Goal: Task Accomplishment & Management: Complete application form

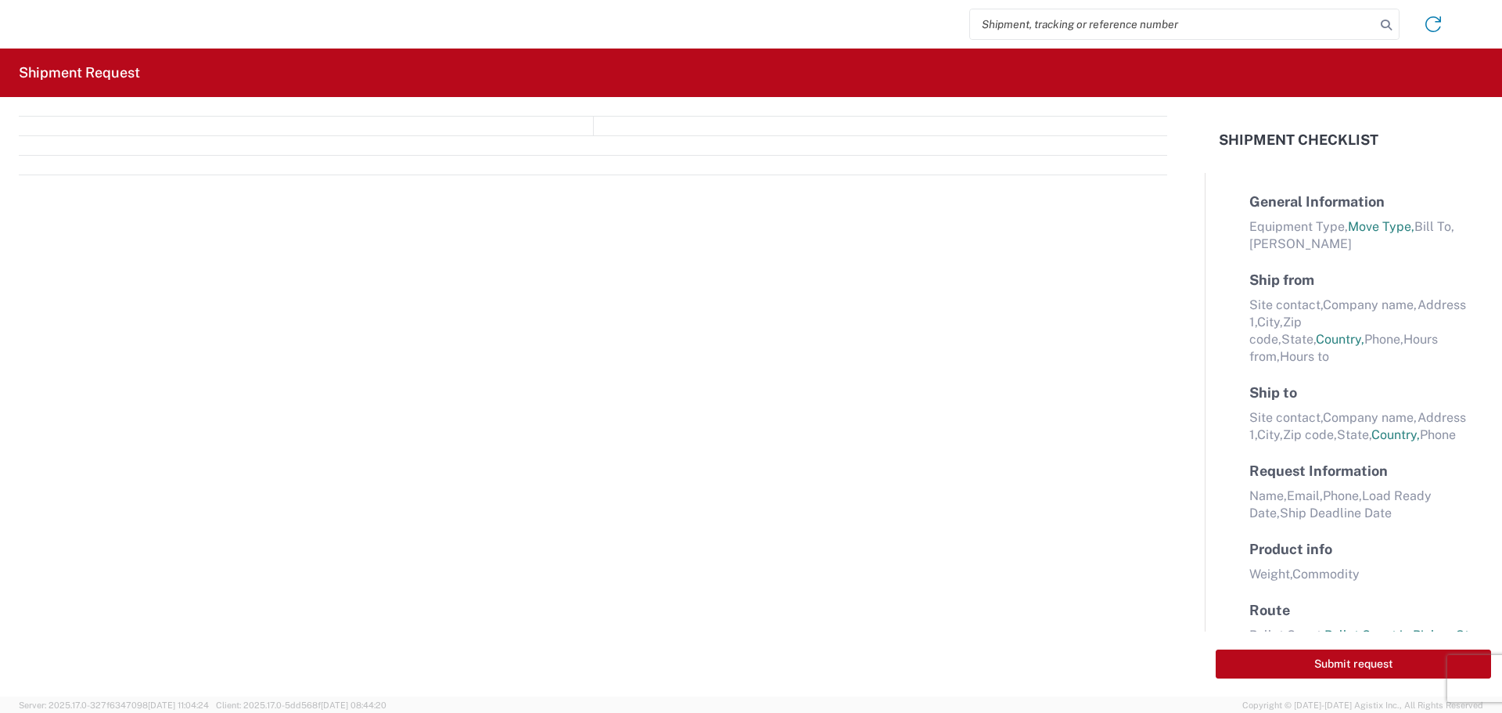
select select "FULL"
select select "LBS"
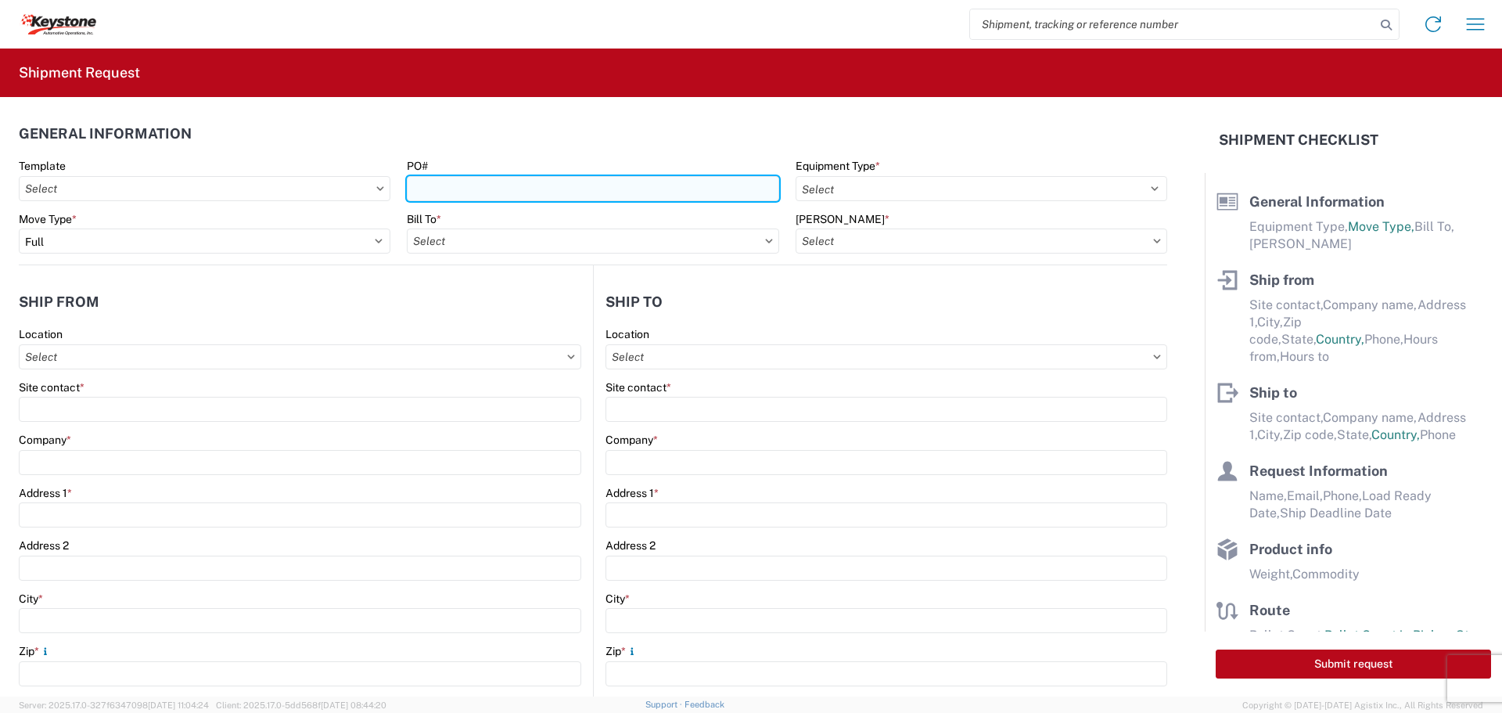
click at [640, 186] on input "PO#" at bounding box center [593, 188] width 372 height 25
type input "2211494"
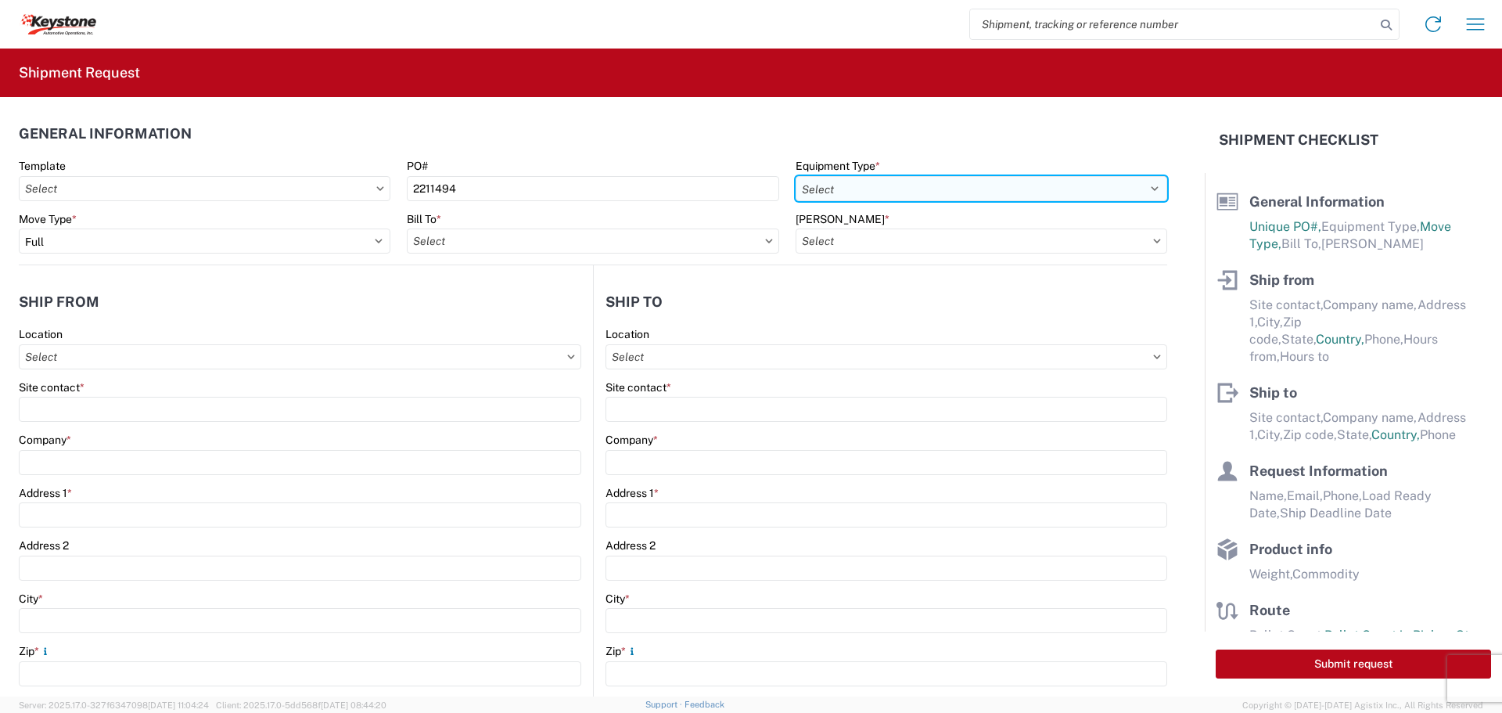
click at [912, 181] on select "Select 53’ Dry Van Flatbed Dropdeck (van) Lowboy (flatbed) Rail" at bounding box center [982, 188] width 372 height 25
select select "STDV"
click at [796, 176] on select "Select 53’ Dry Van Flatbed Dropdeck (van) Lowboy (flatbed) Rail" at bounding box center [982, 188] width 372 height 25
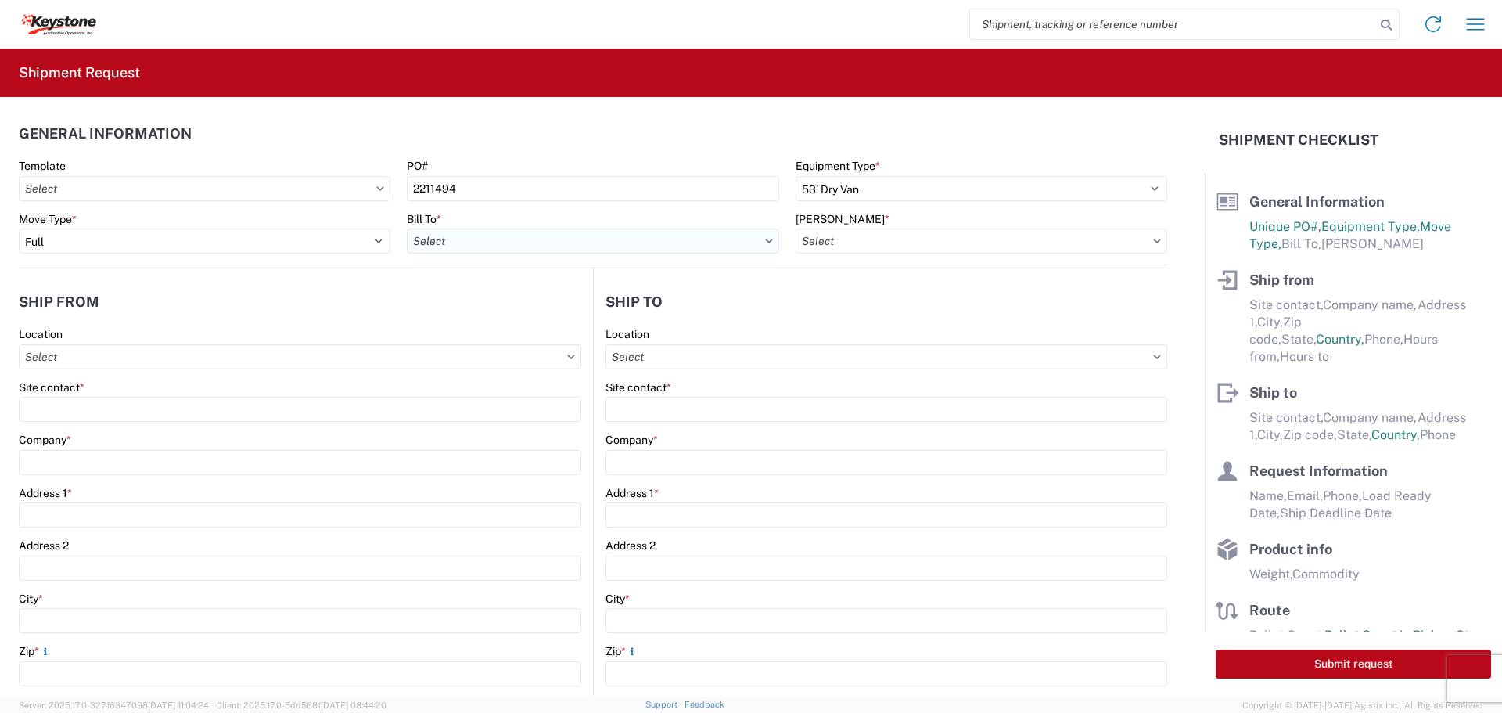
click at [692, 249] on input "Bill To *" at bounding box center [593, 240] width 372 height 25
type input "8404"
click at [516, 335] on div "8404 - [PERSON_NAME] Warehouse" at bounding box center [544, 335] width 274 height 25
type input "8404 - [PERSON_NAME] Warehouse"
click at [962, 242] on input "[PERSON_NAME] *" at bounding box center [982, 240] width 372 height 25
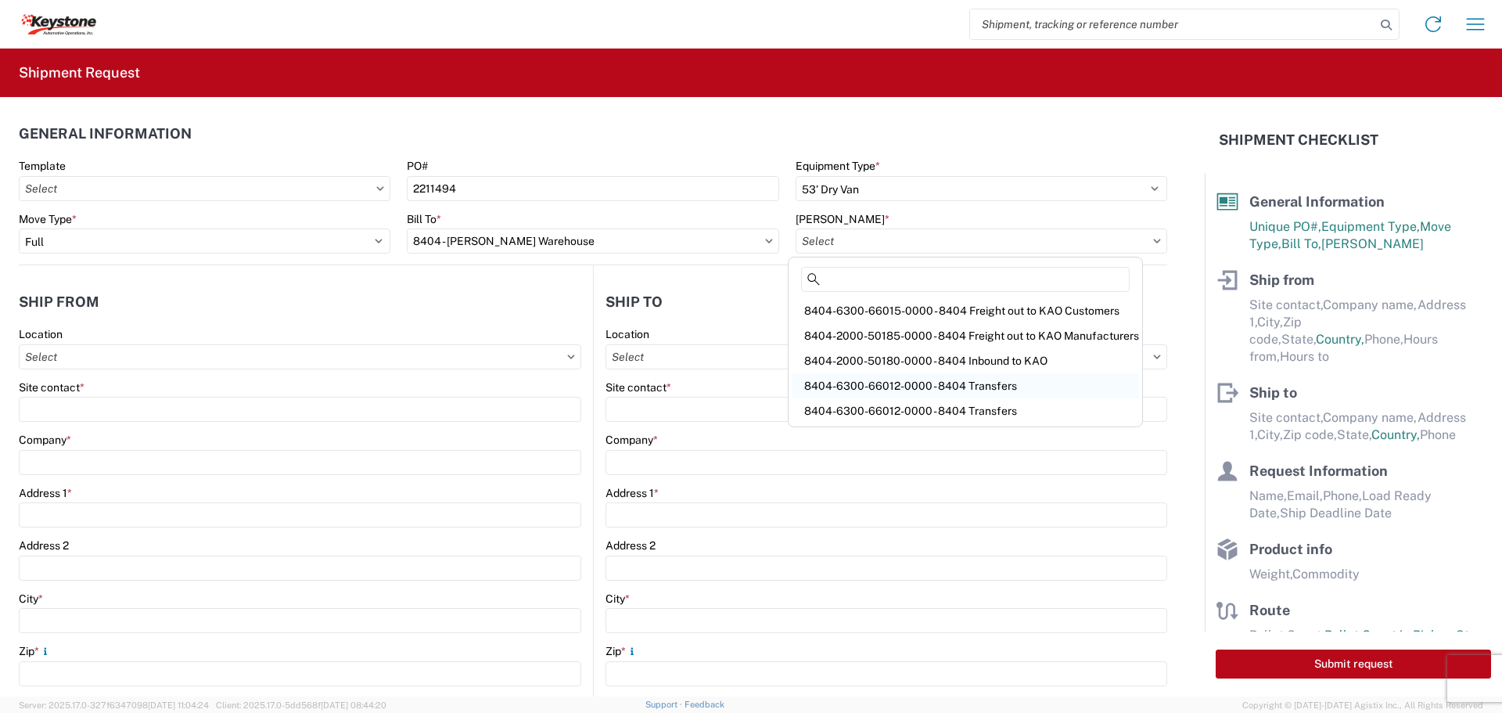
click at [1002, 382] on div "8404-6300-66012-0000 - 8404 Transfers" at bounding box center [965, 385] width 347 height 25
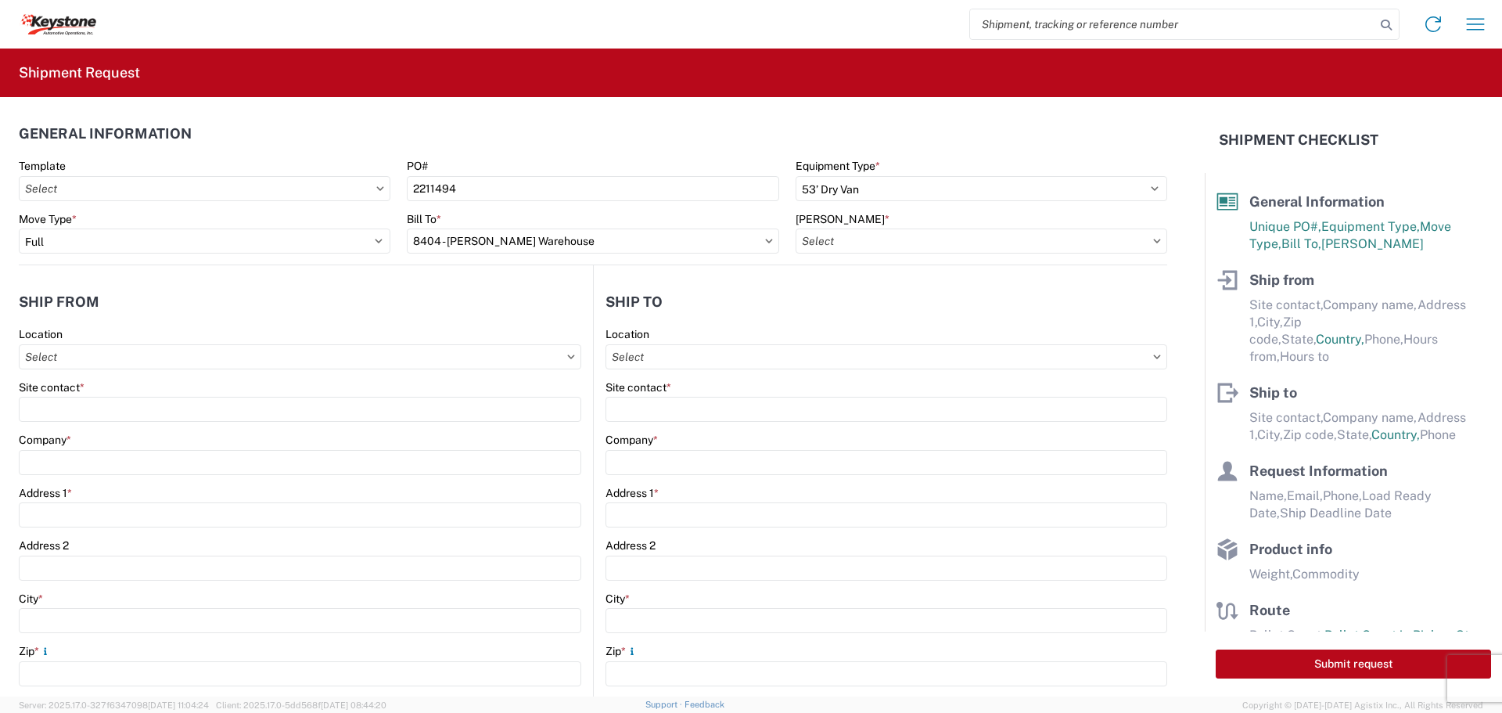
type input "8404-6300-66012-0000 - 8404 Transfers, 8404-6300-66012-0000 - 8404 Transfers"
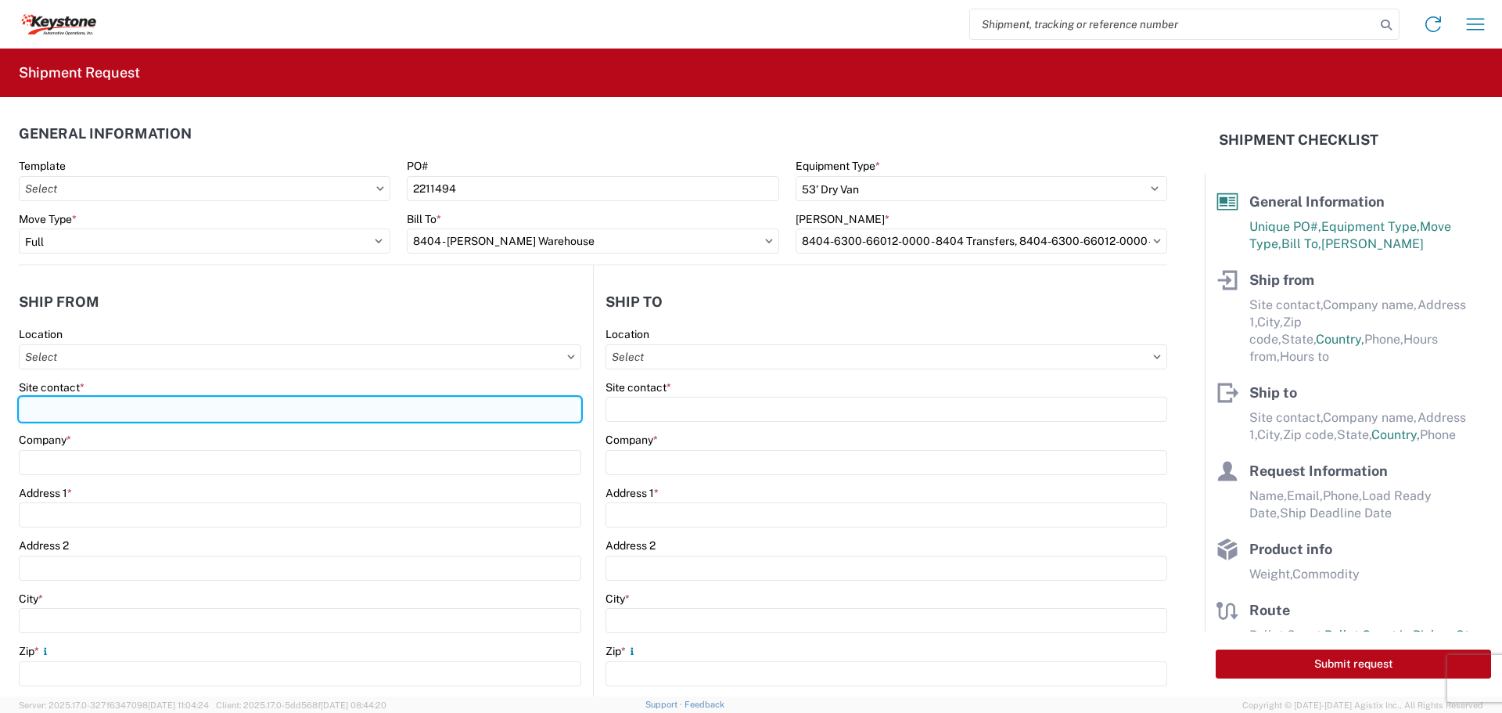
click at [101, 402] on input "Site contact *" at bounding box center [300, 409] width 563 height 25
type input "BILL OR [PERSON_NAME]"
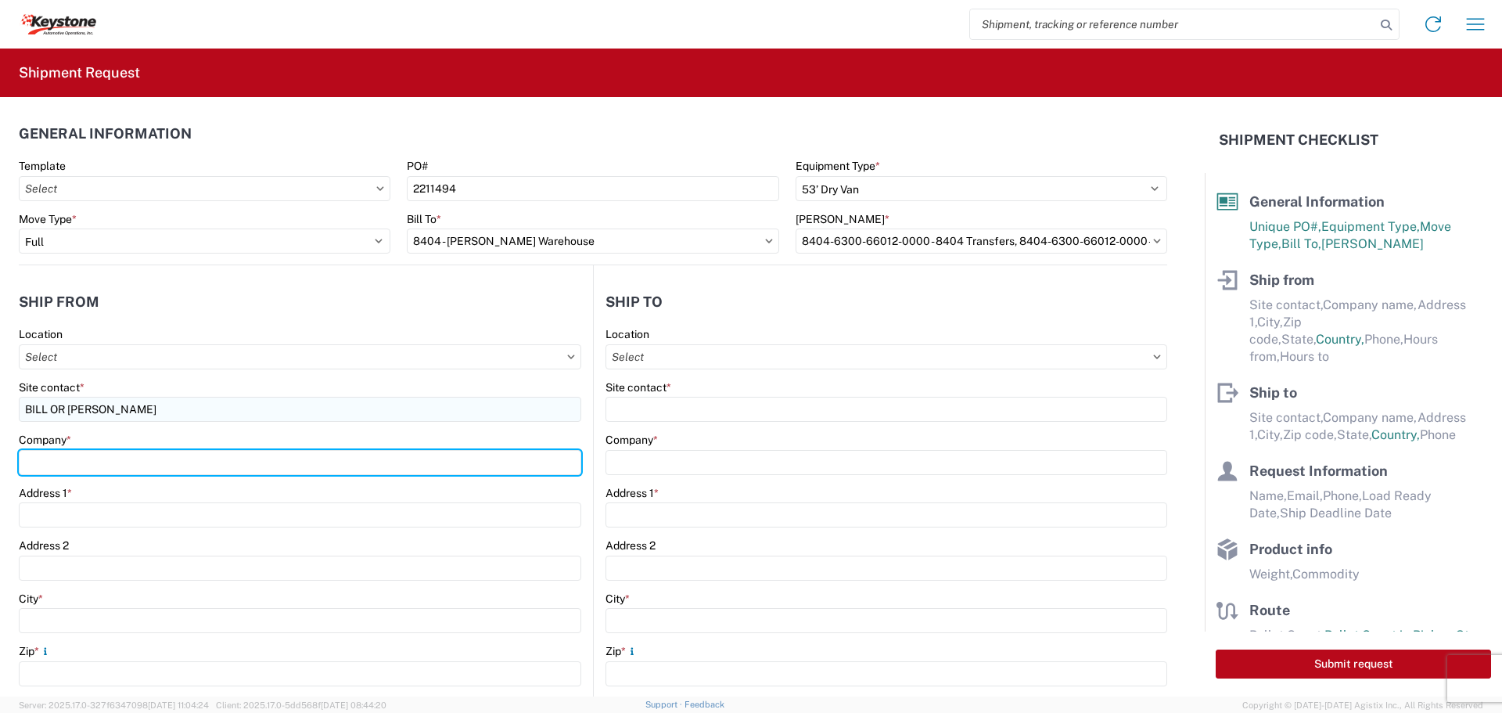
type input "B & W TRAILER HITCHES, INC."
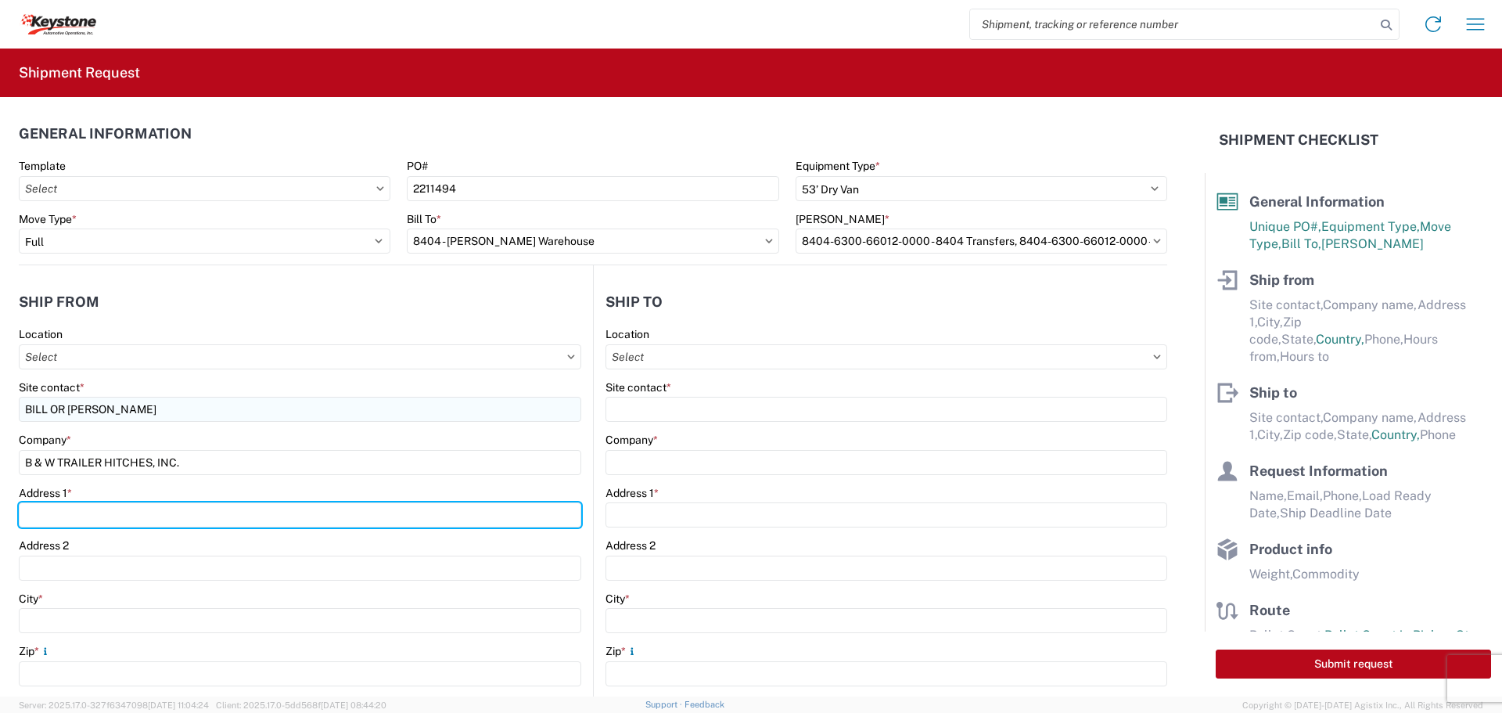
type input "[STREET_ADDRESS][US_STATE]"
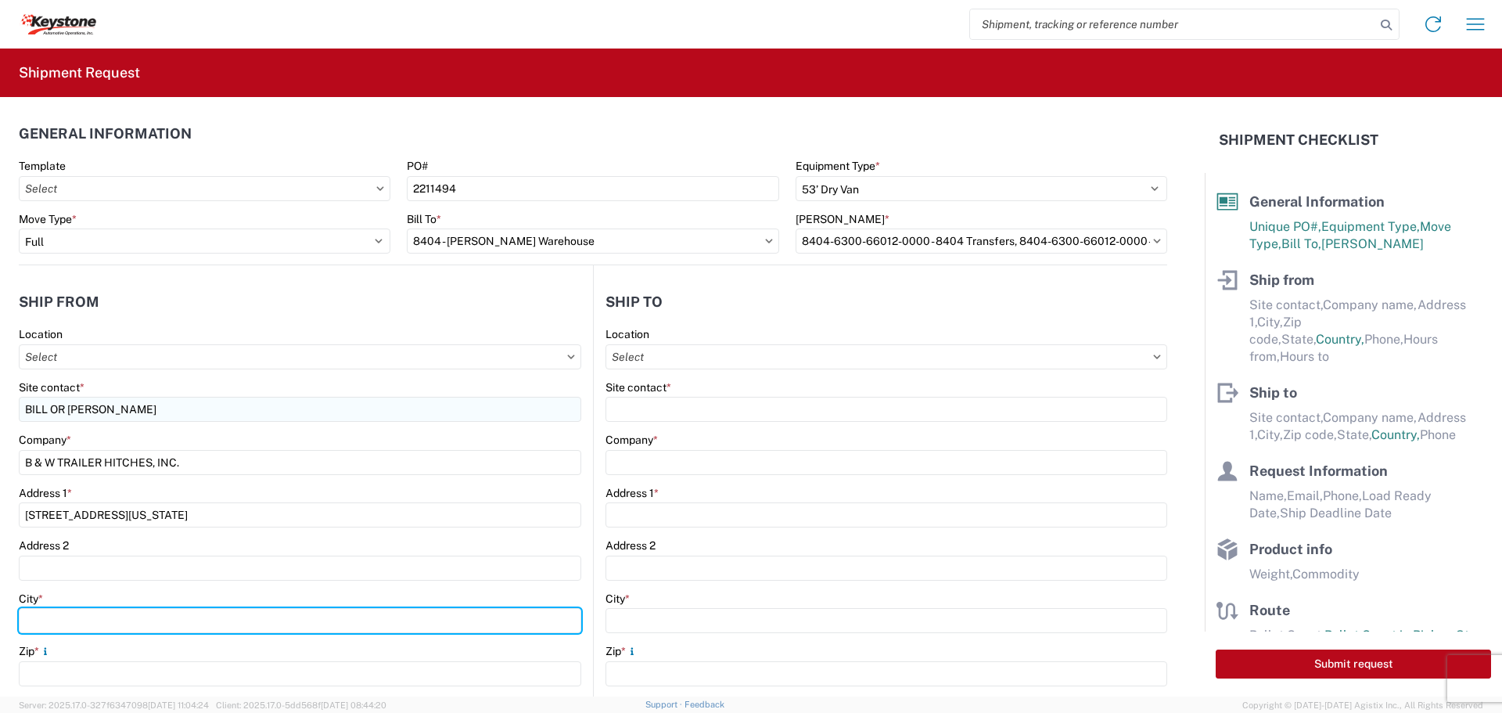
type input "HUMBOLDT"
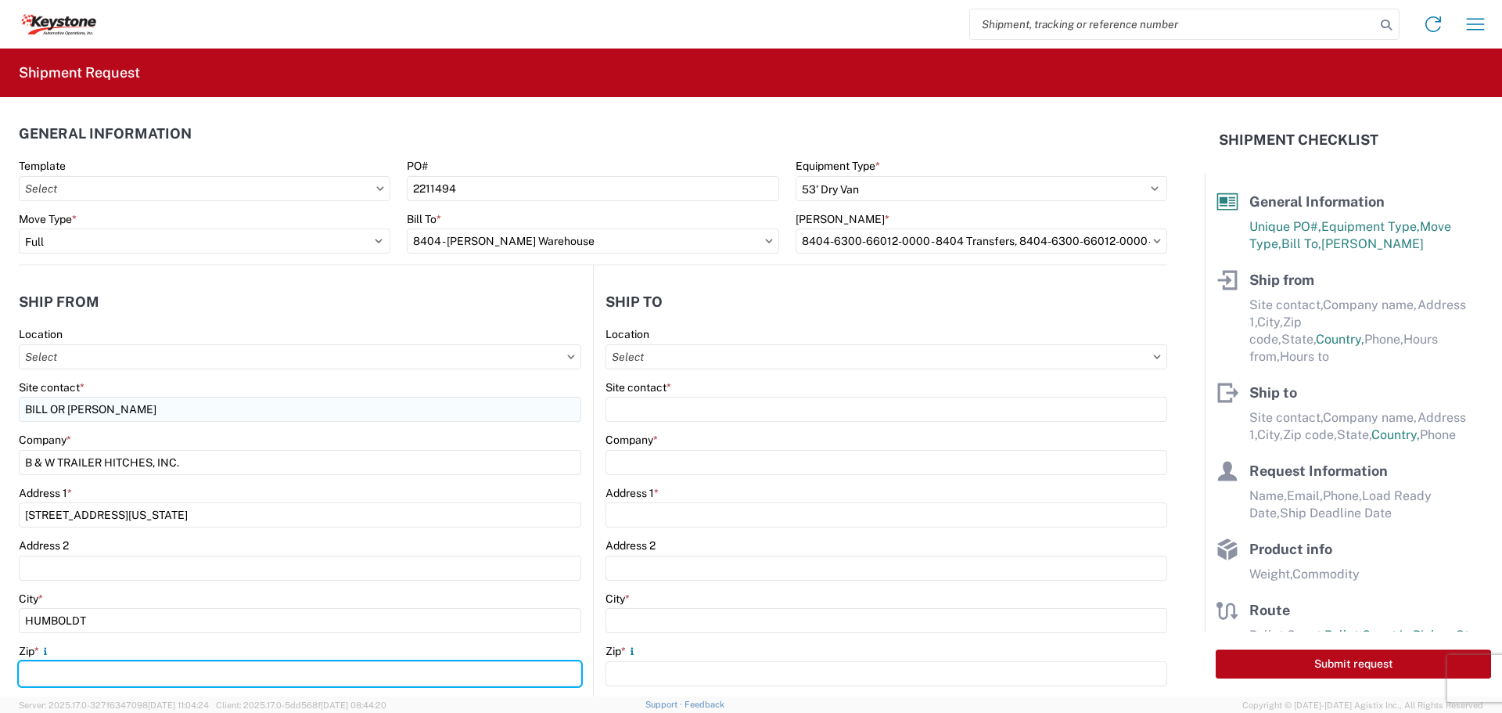
type input "66748"
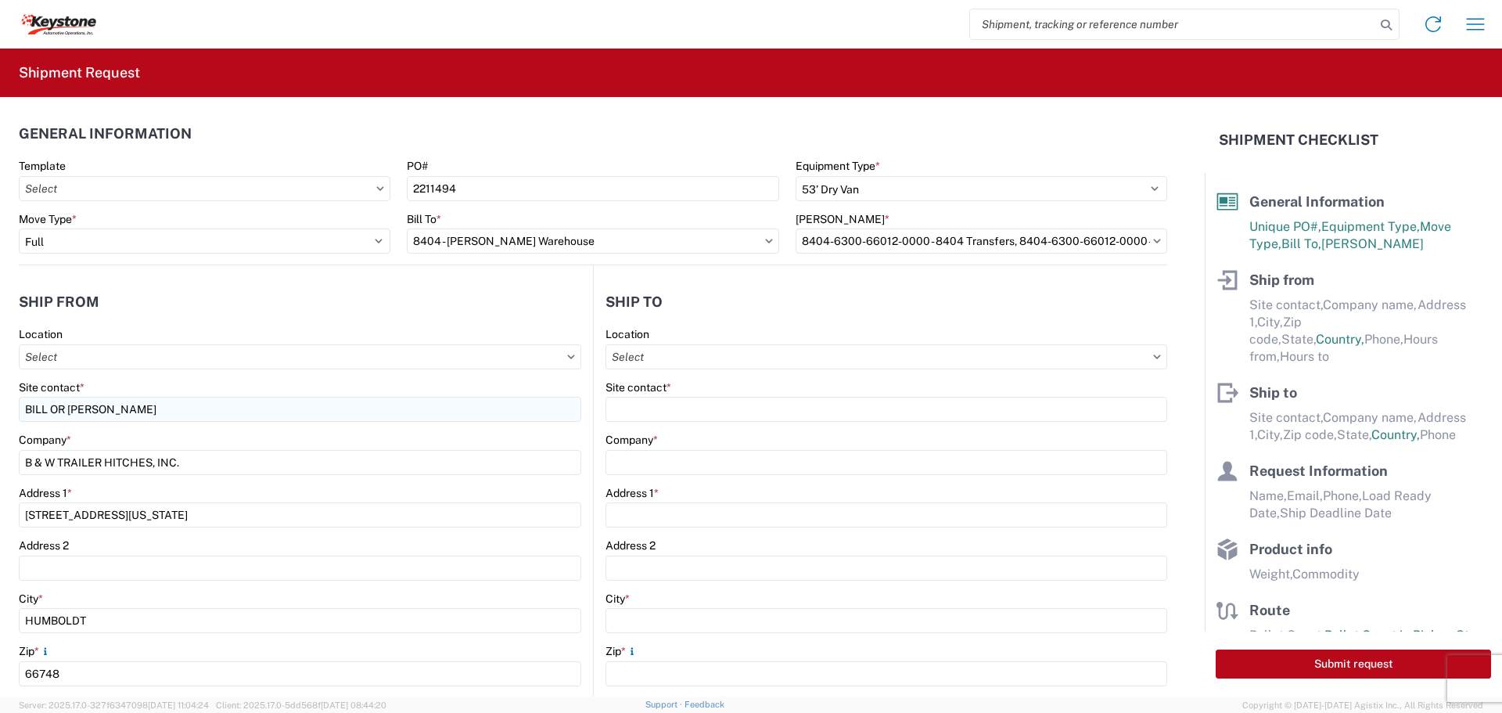
select select "KS"
type input "[EMAIL_ADDRESS][DOMAIN_NAME]"
type input "6204733664"
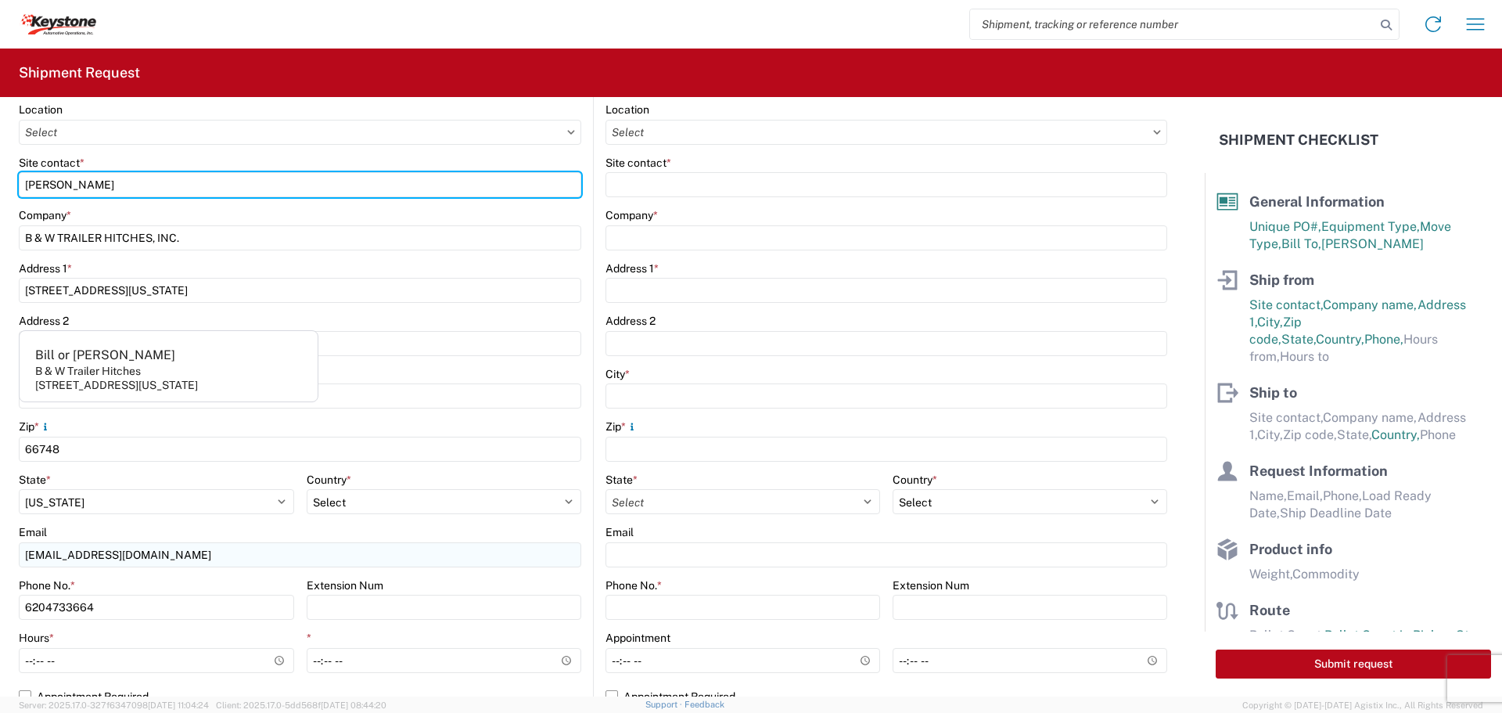
scroll to position [313, 0]
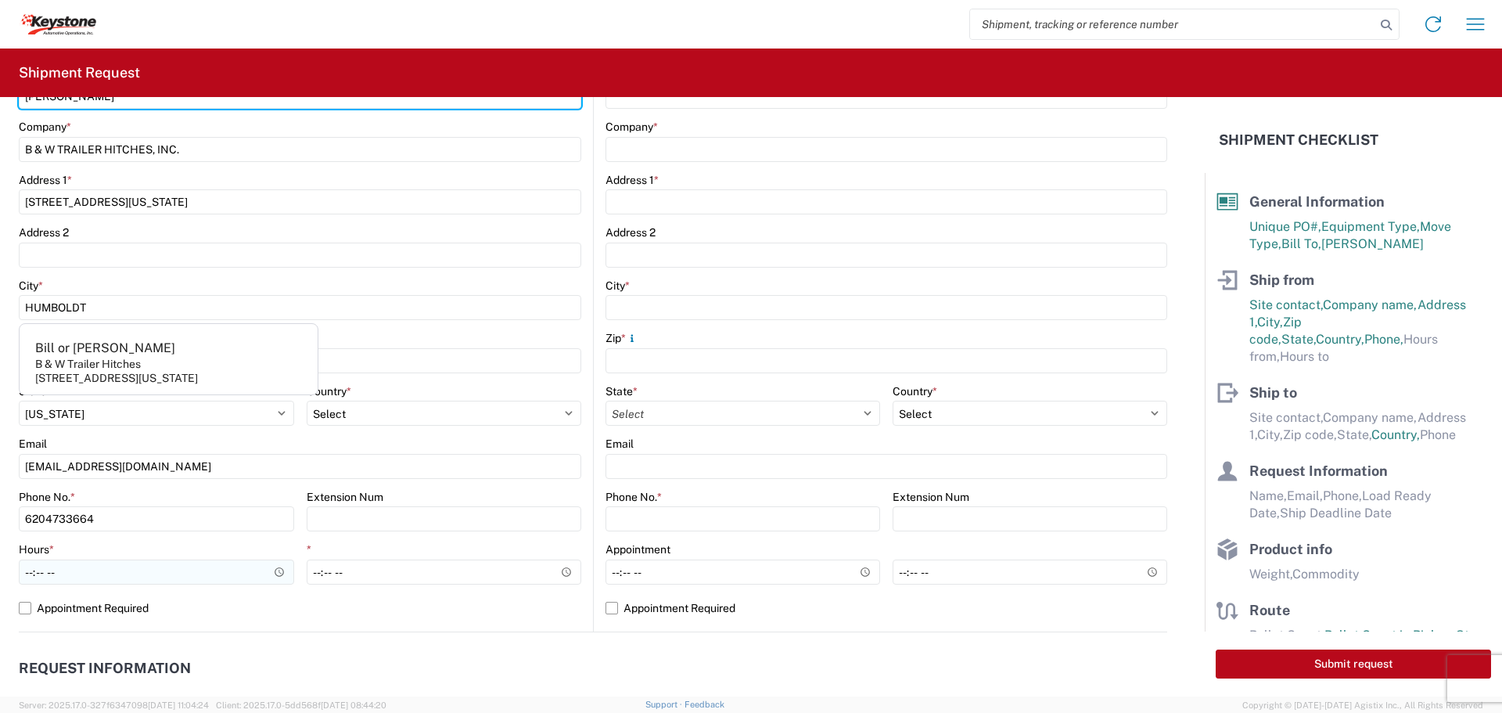
type input "[PERSON_NAME]"
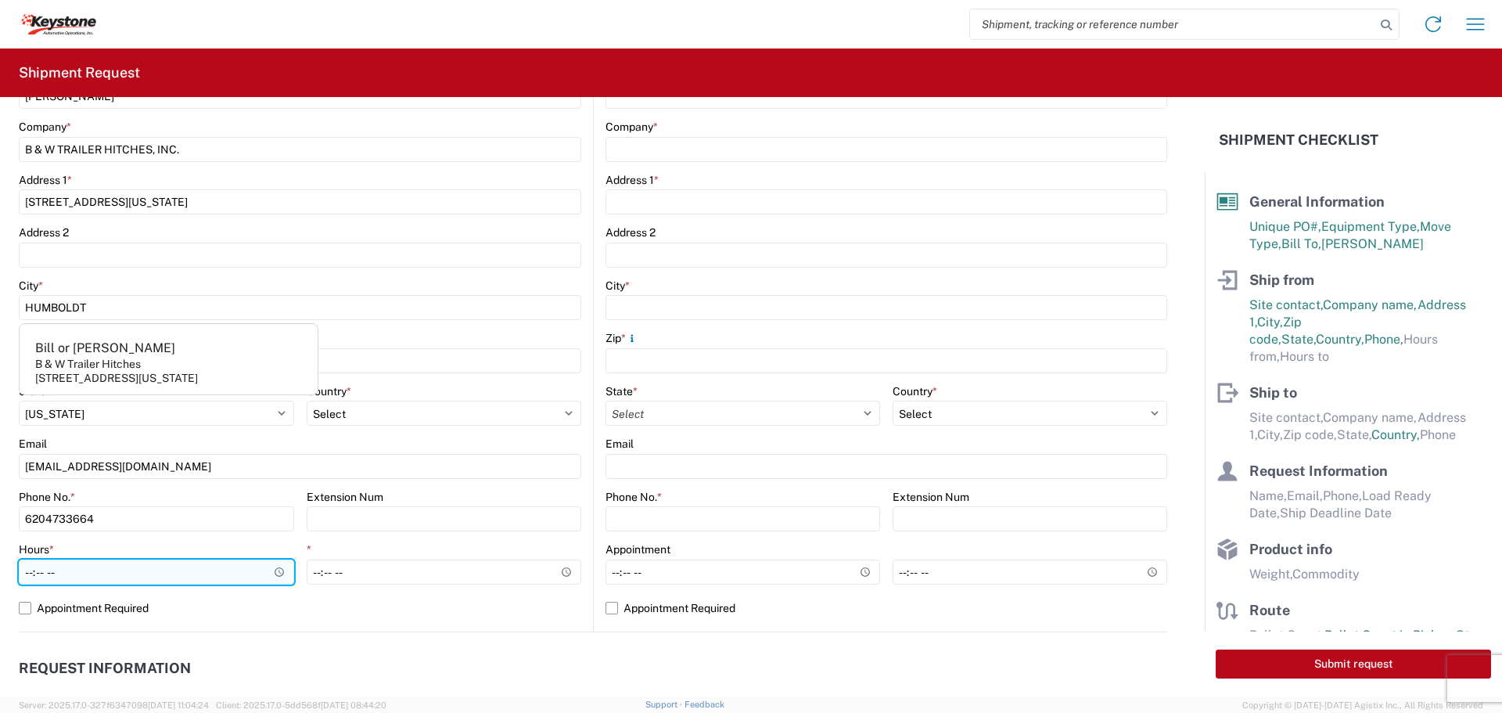
click at [271, 567] on input "Hours *" at bounding box center [156, 571] width 275 height 25
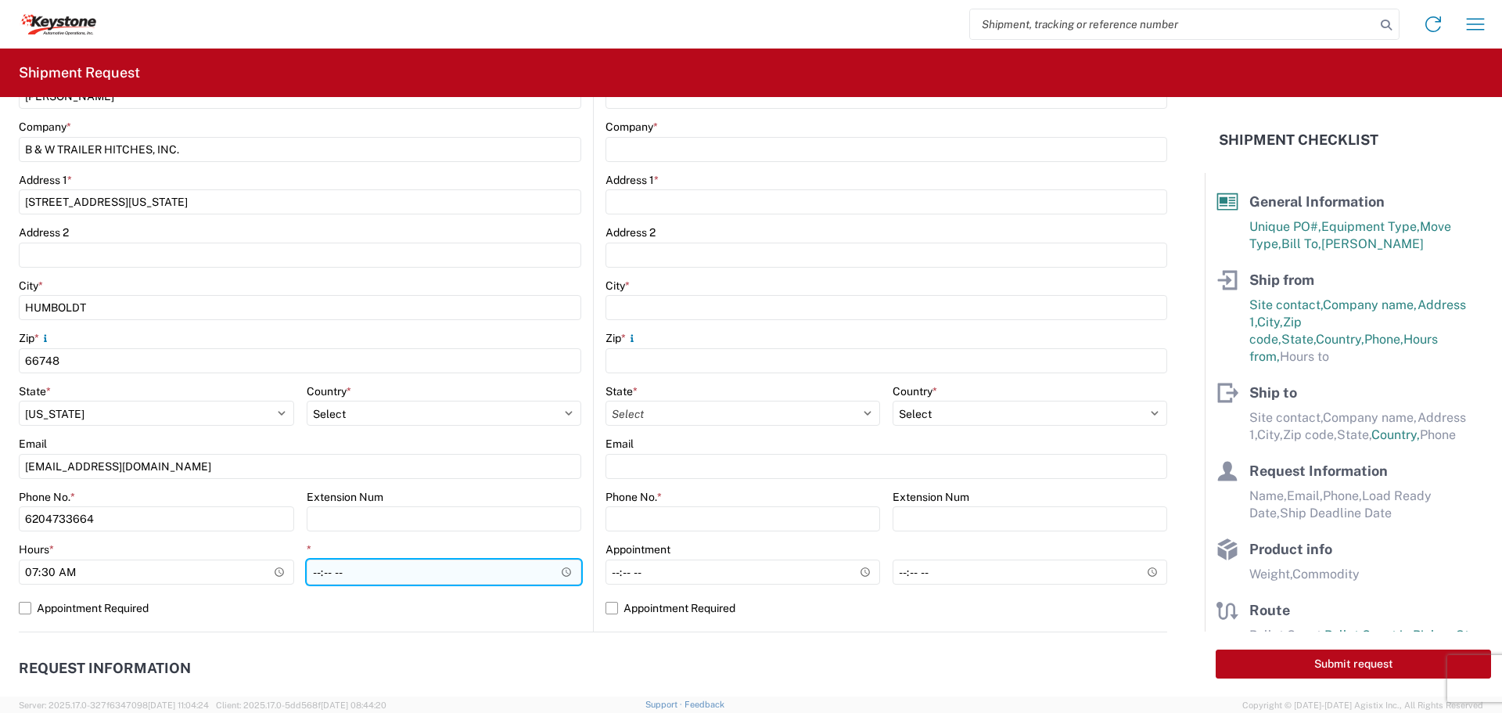
type input "07:30"
click at [557, 569] on input "*" at bounding box center [444, 571] width 275 height 25
type input "22:00"
click at [501, 576] on input "22:00" at bounding box center [444, 571] width 275 height 25
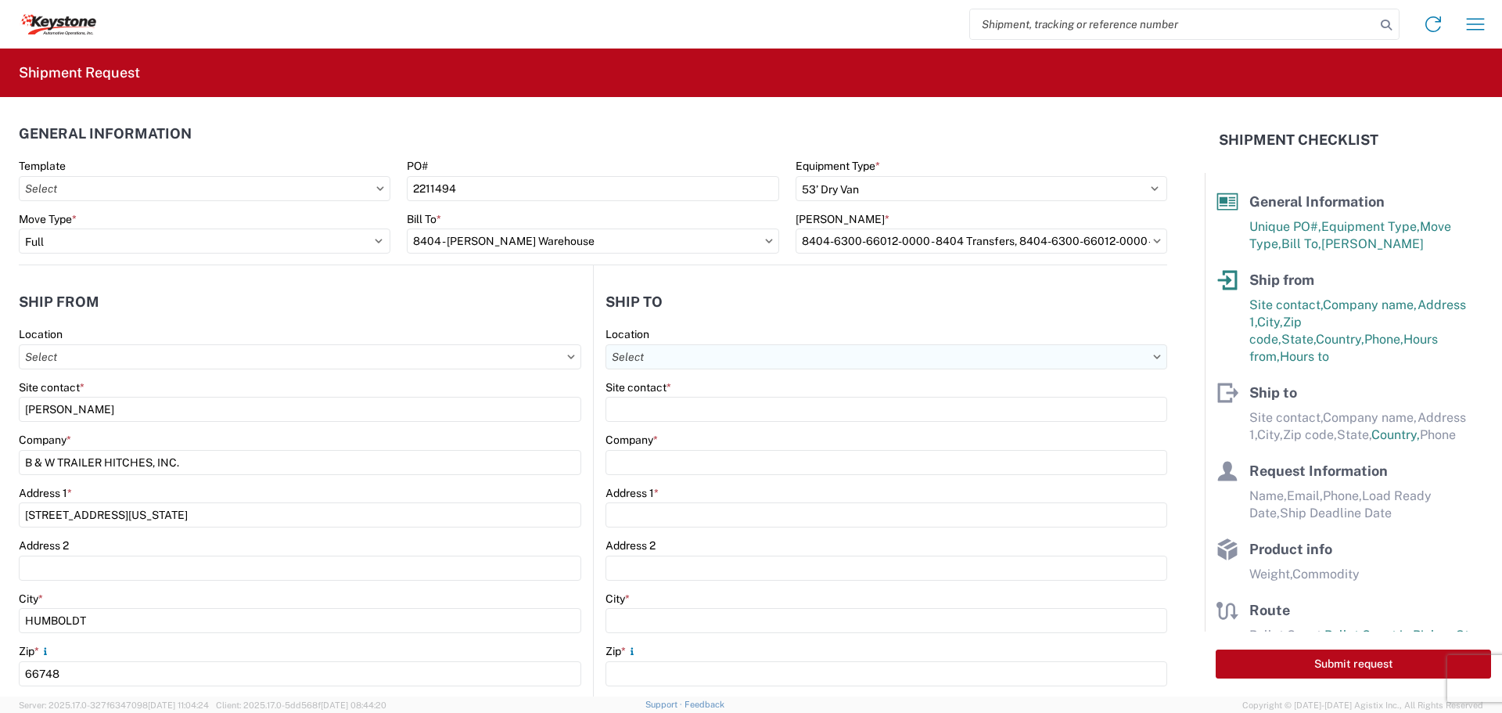
click at [732, 358] on input "Location" at bounding box center [887, 356] width 562 height 25
type input "8404"
click at [678, 448] on div "8404 - [PERSON_NAME] Warehouse" at bounding box center [741, 451] width 274 height 25
type input "8404 - [PERSON_NAME] Warehouse"
type input "KAO"
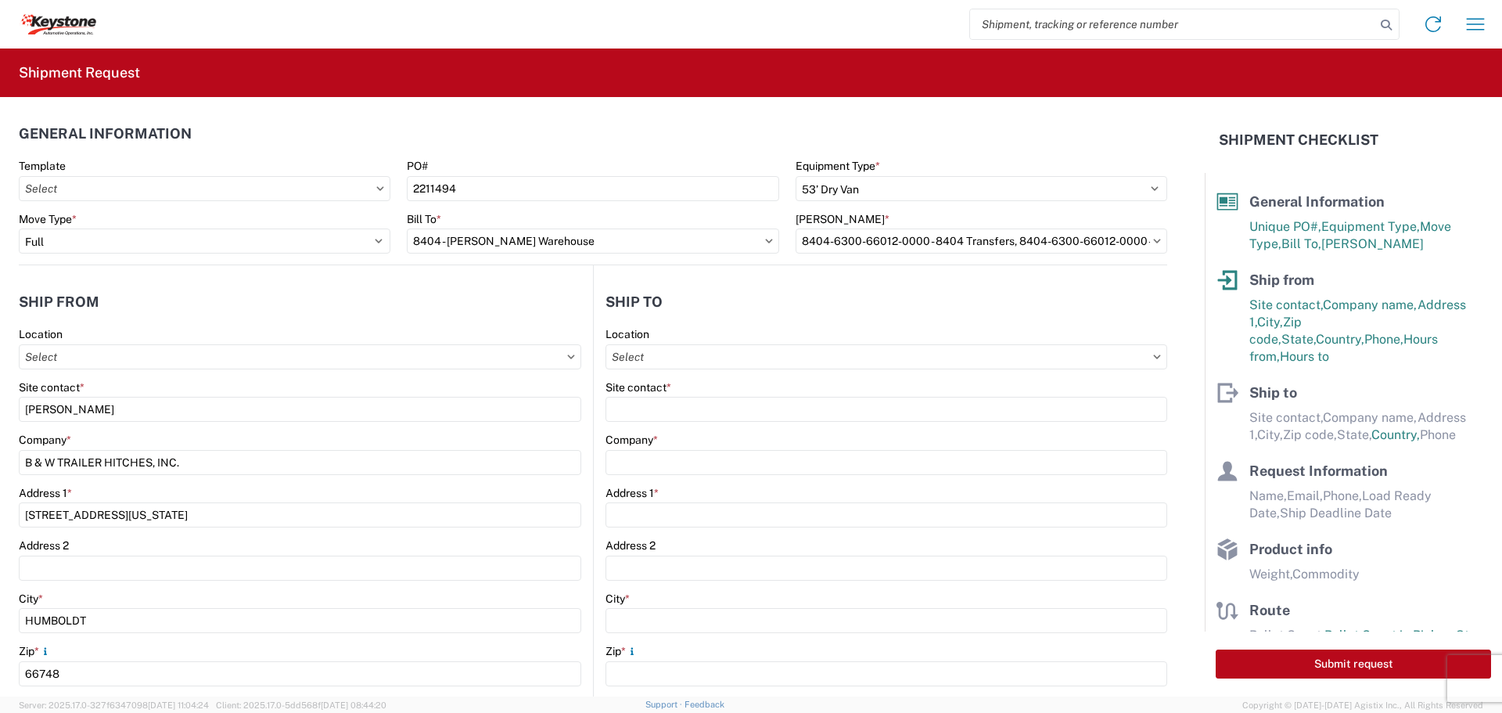
type input "[STREET_ADDRESS]"
type input "Suite 100"
type input "[PERSON_NAME]"
type input "75038"
select select "[GEOGRAPHIC_DATA]"
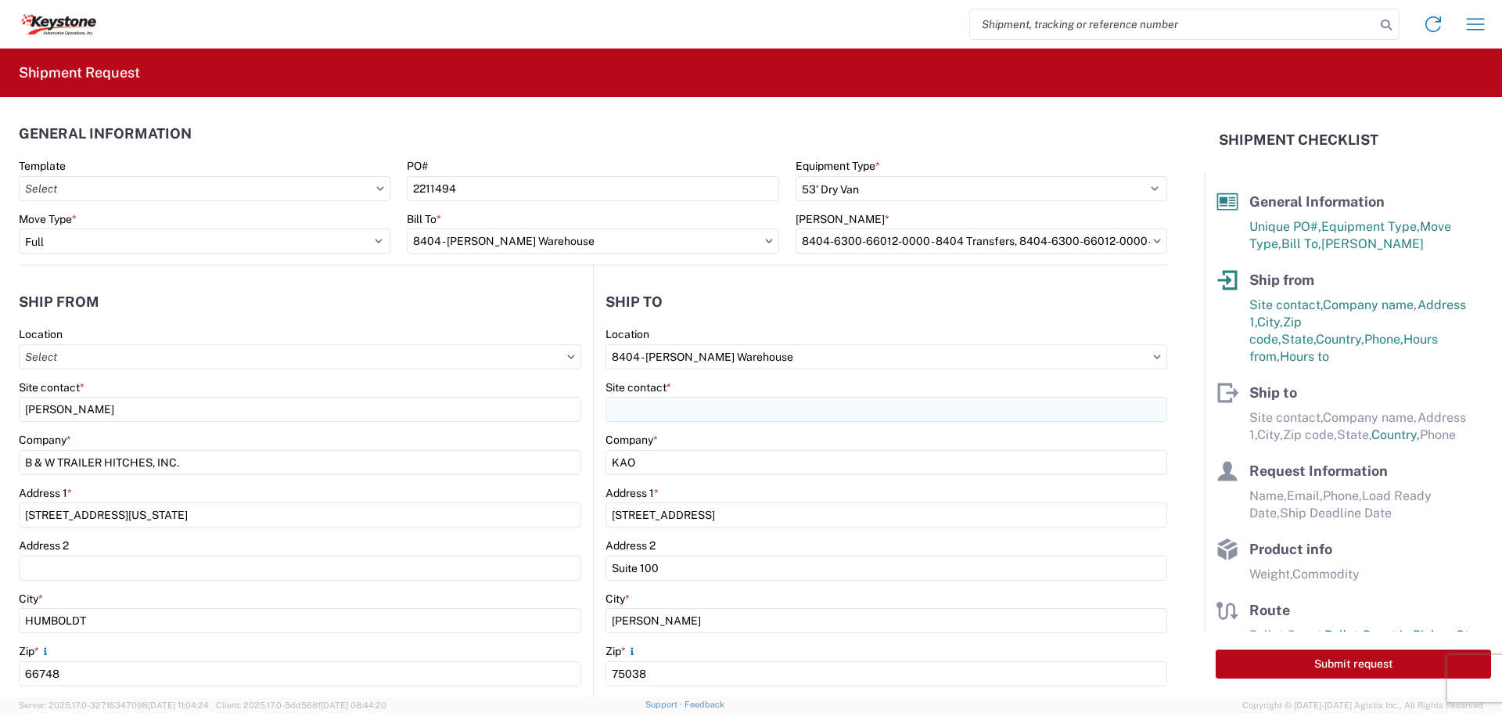
select select "US"
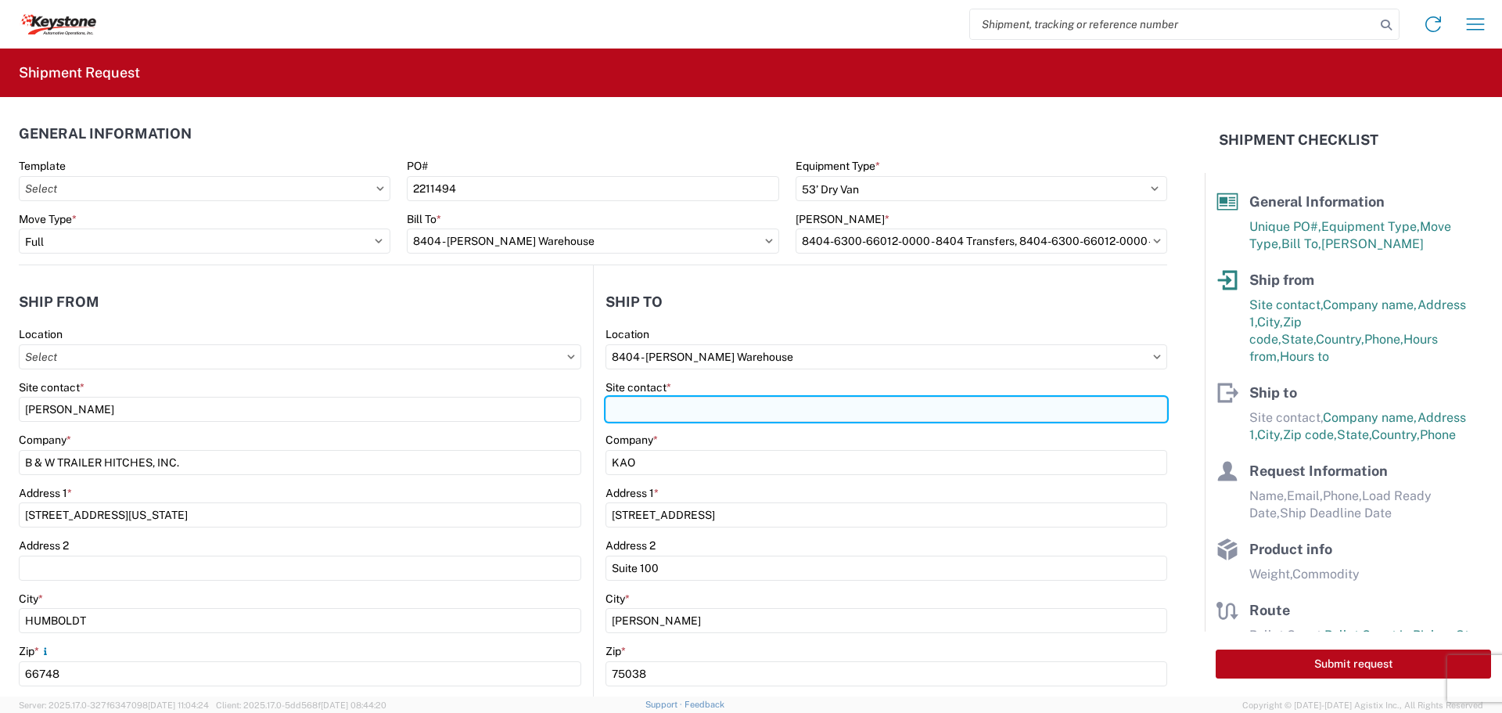
click at [674, 405] on input "Site contact *" at bounding box center [887, 409] width 562 height 25
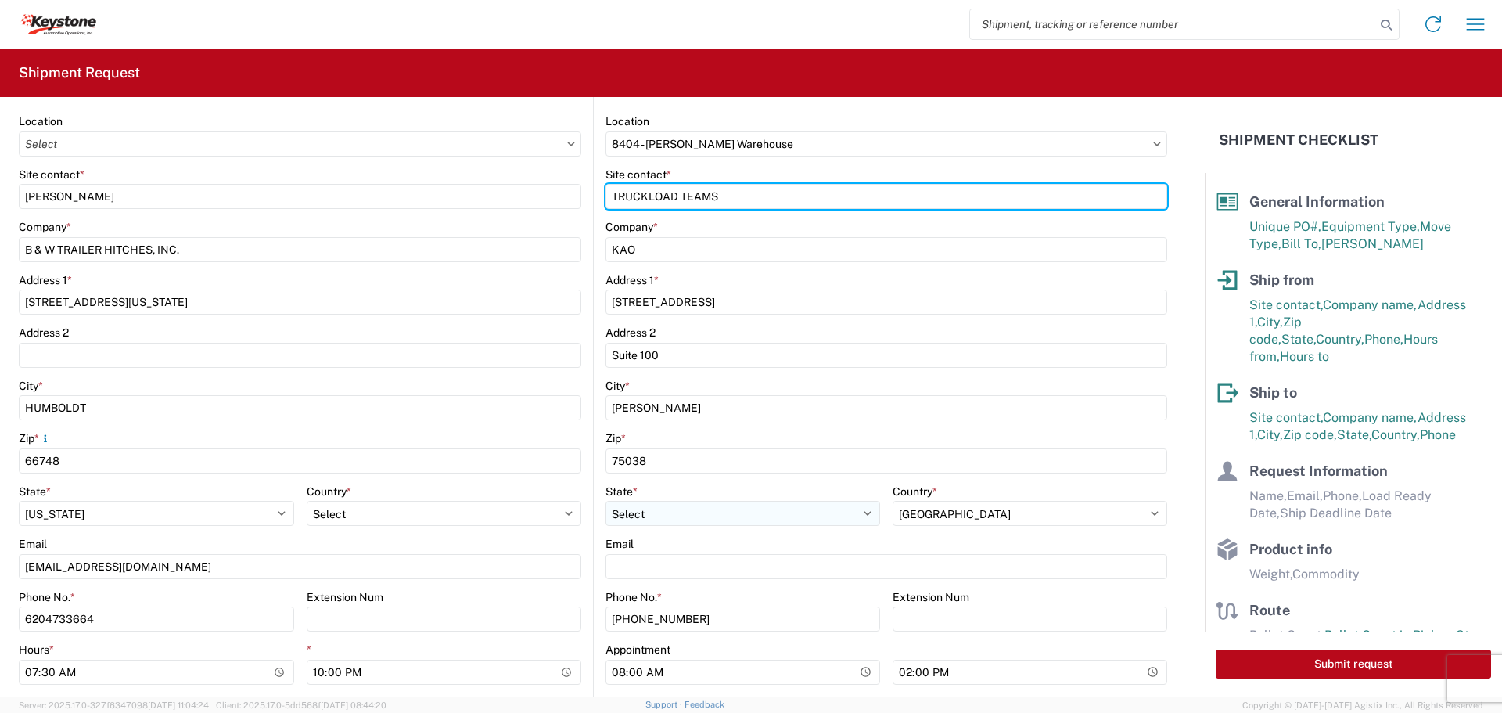
scroll to position [235, 0]
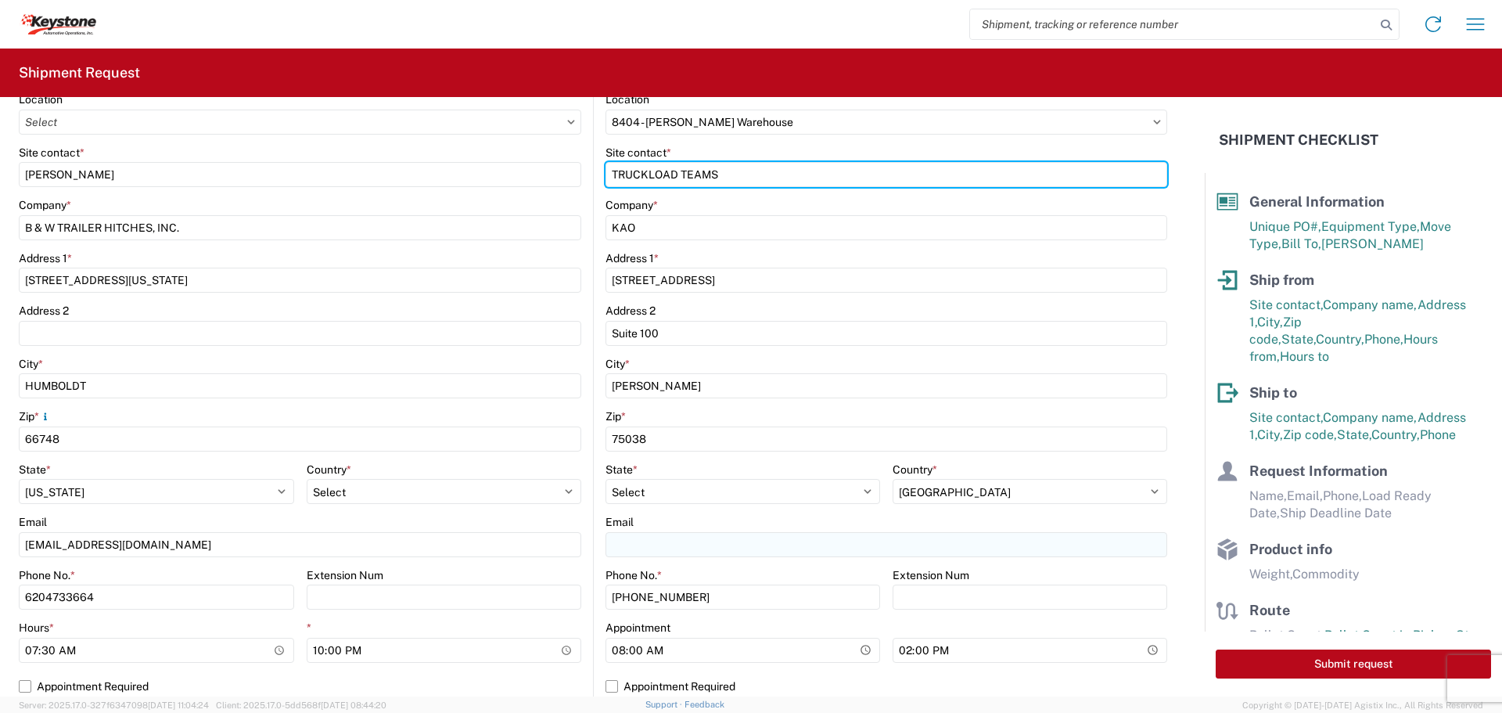
type input "TRUCKLOAD TEAMS"
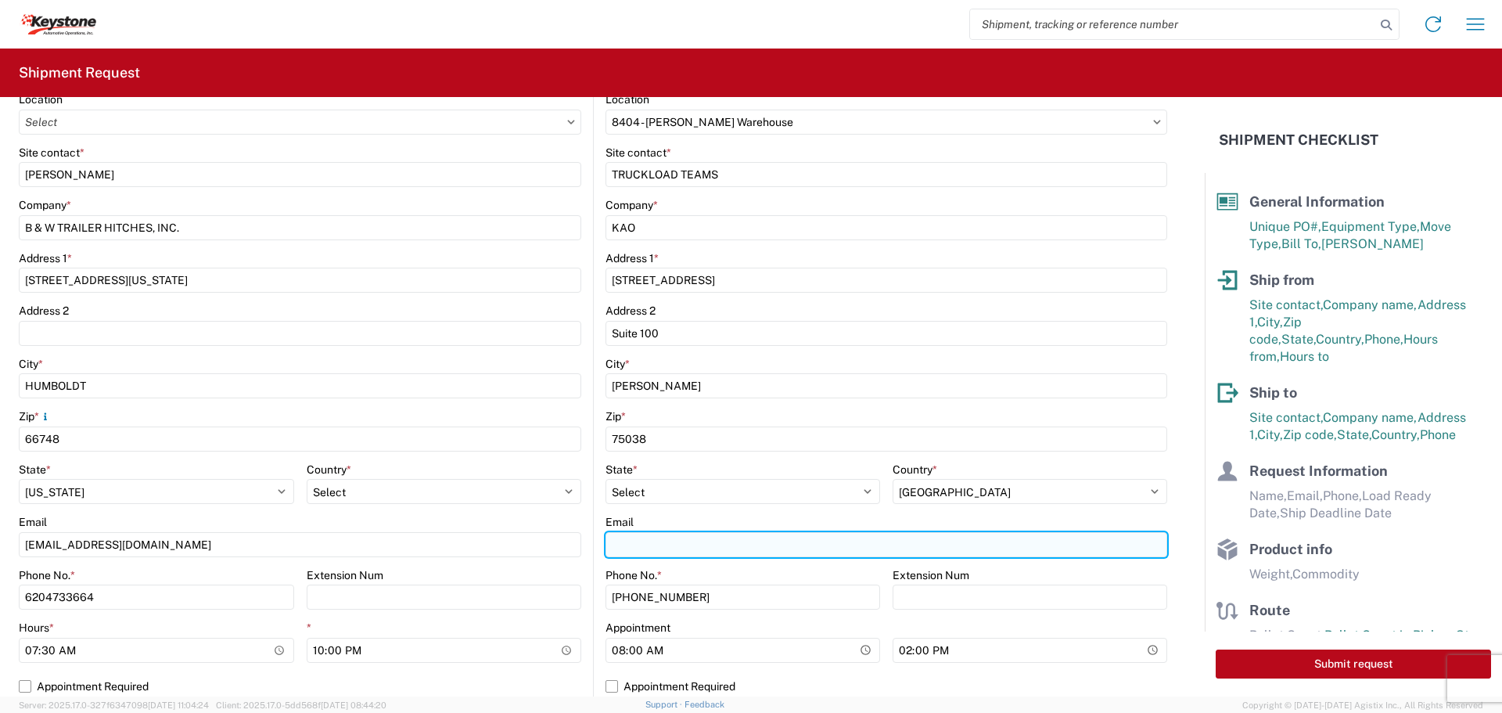
click at [646, 545] on input "Email" at bounding box center [887, 544] width 562 height 25
type input "T"
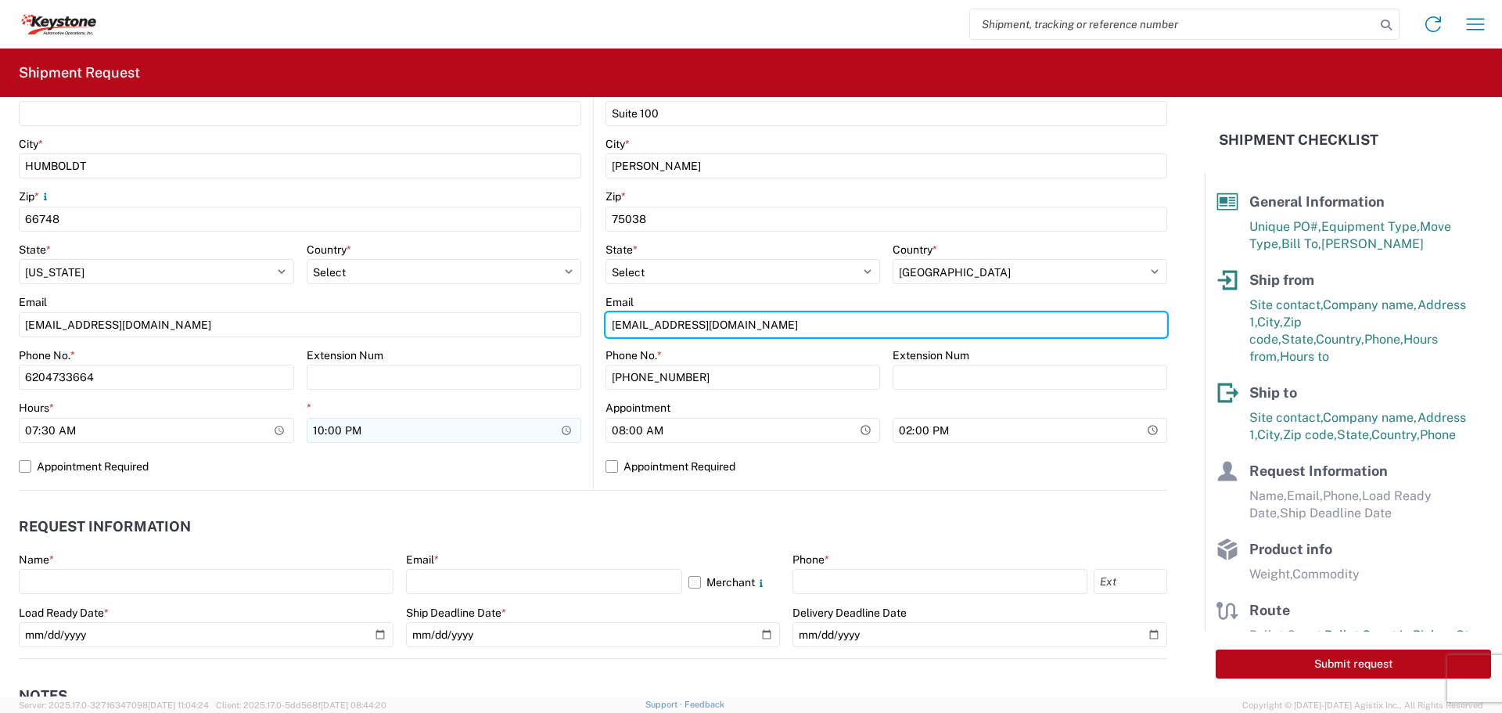
scroll to position [469, 0]
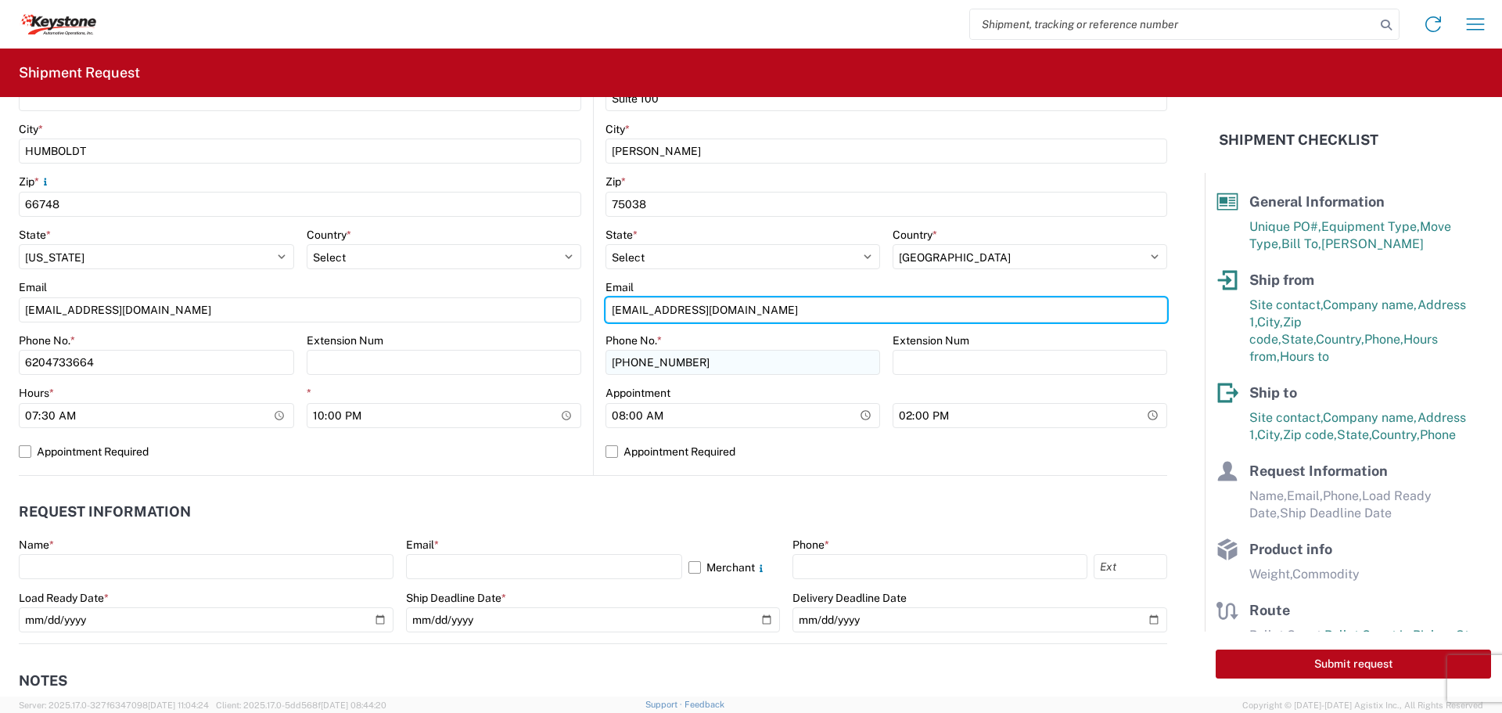
type input "[EMAIL_ADDRESS][DOMAIN_NAME]"
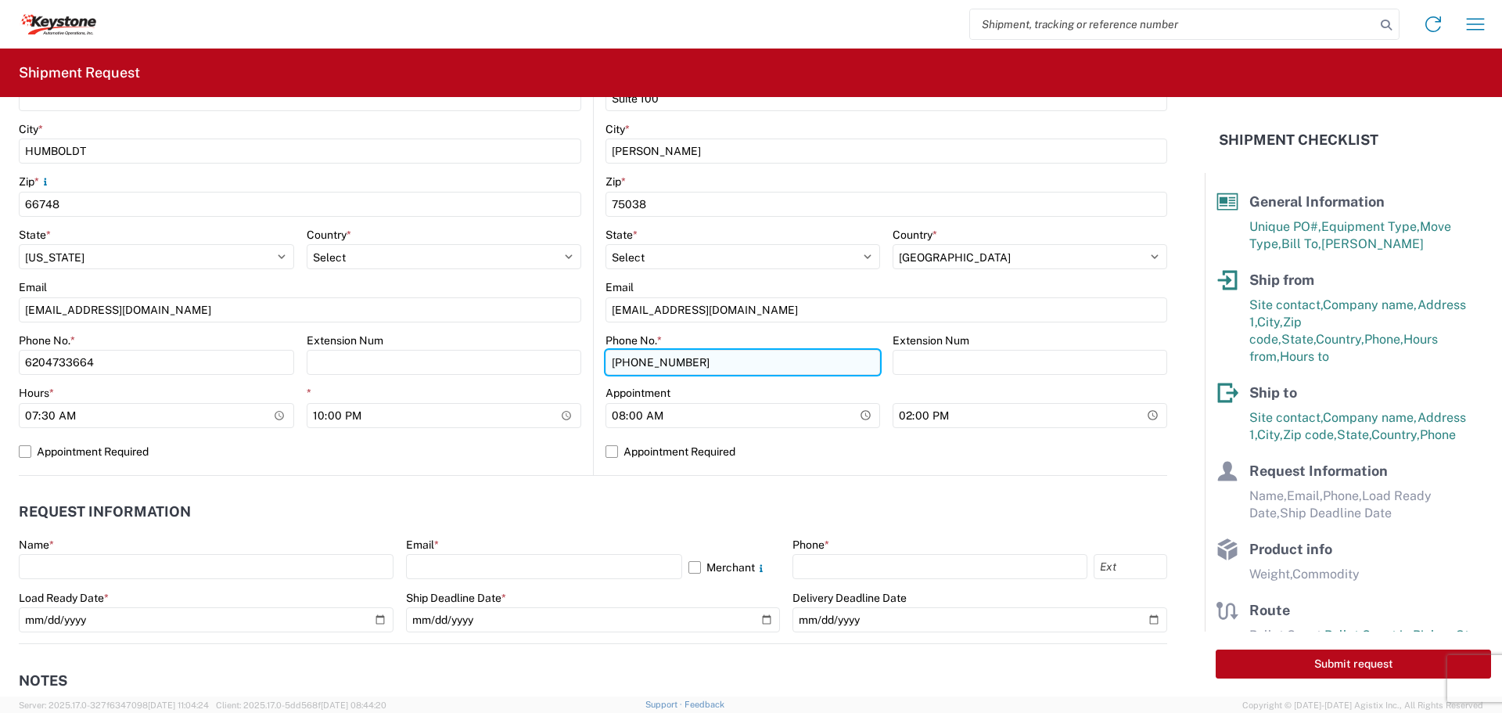
click at [693, 363] on input "[PHONE_NUMBER]" at bounding box center [743, 362] width 275 height 25
type input "4"
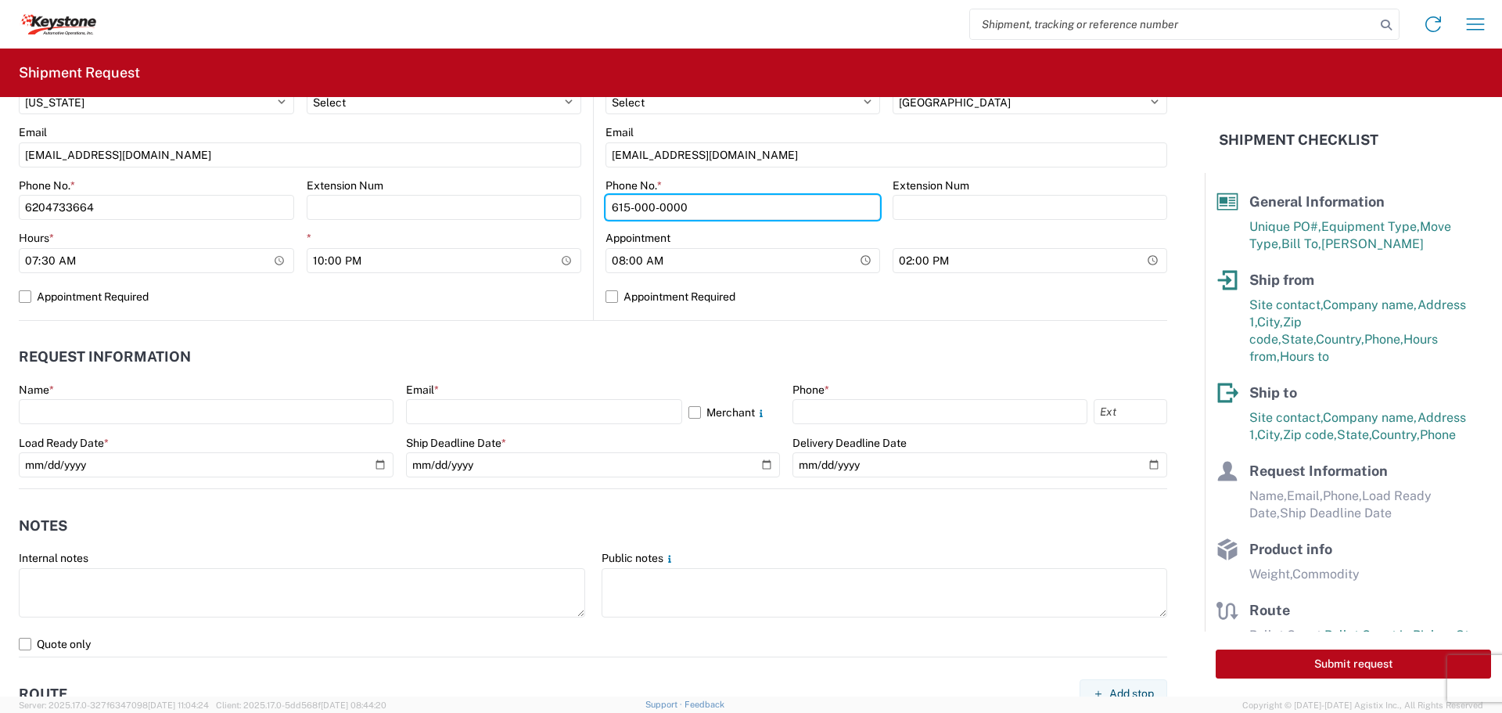
scroll to position [626, 0]
type input "615-000-0000"
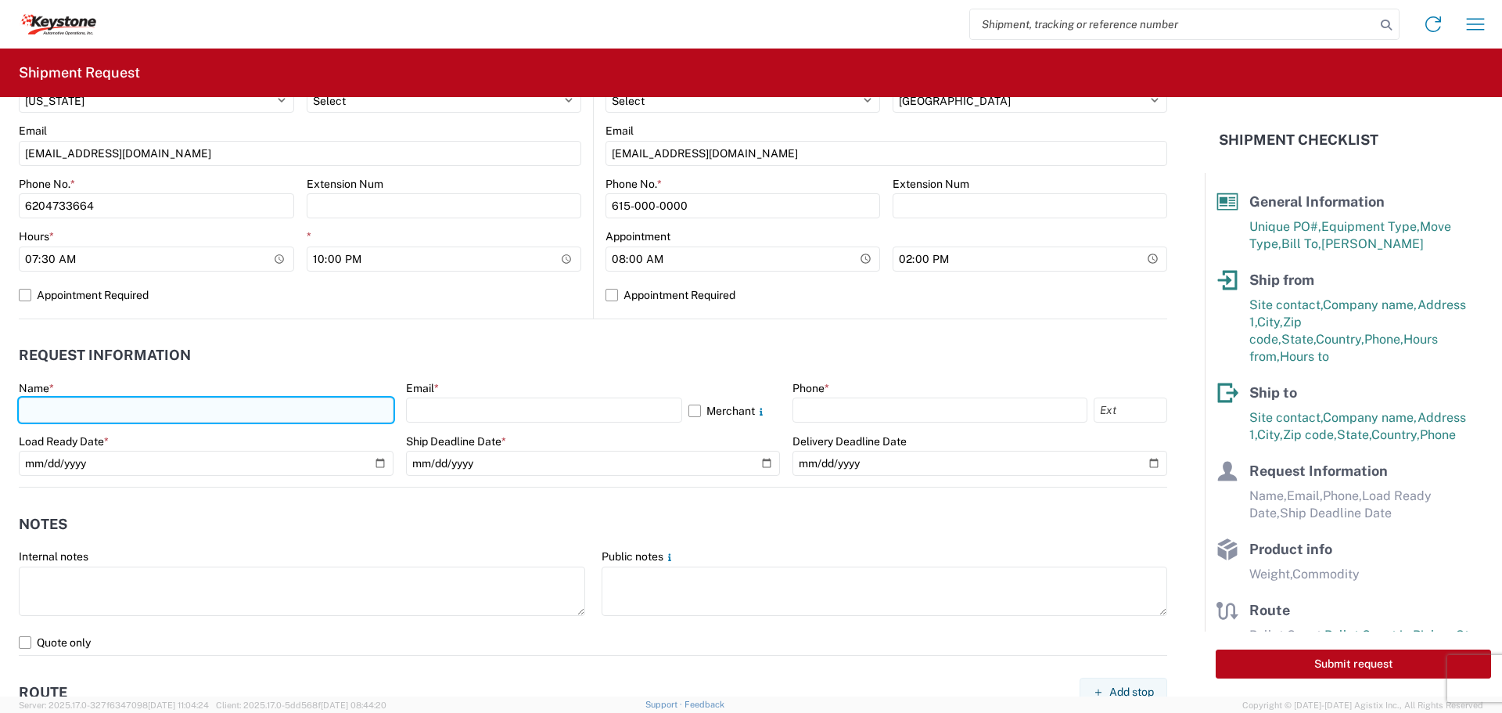
click at [121, 408] on input "text" at bounding box center [206, 409] width 375 height 25
type input "b"
type input "[PERSON_NAME]"
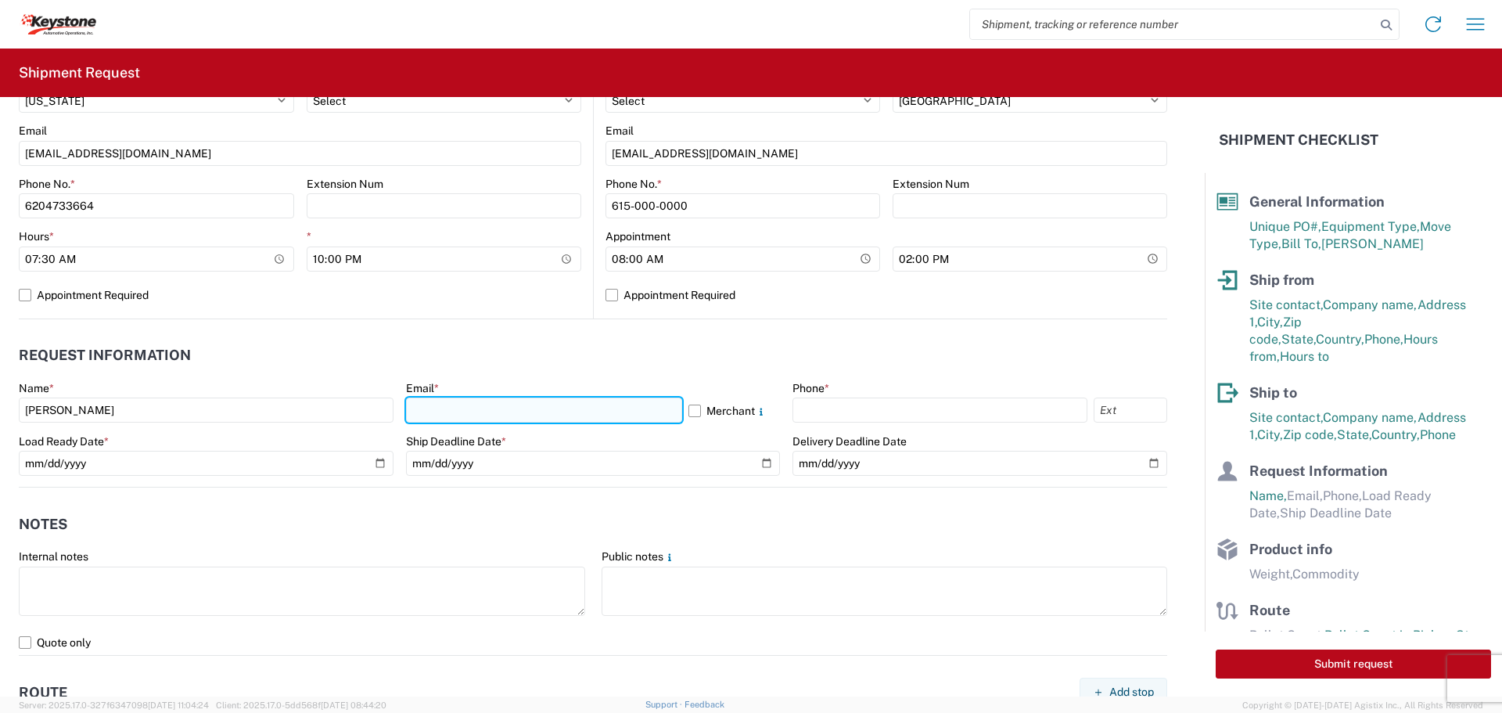
click at [444, 417] on input "text" at bounding box center [544, 409] width 276 height 25
type input "[EMAIL_ADDRESS][DOMAIN_NAME]"
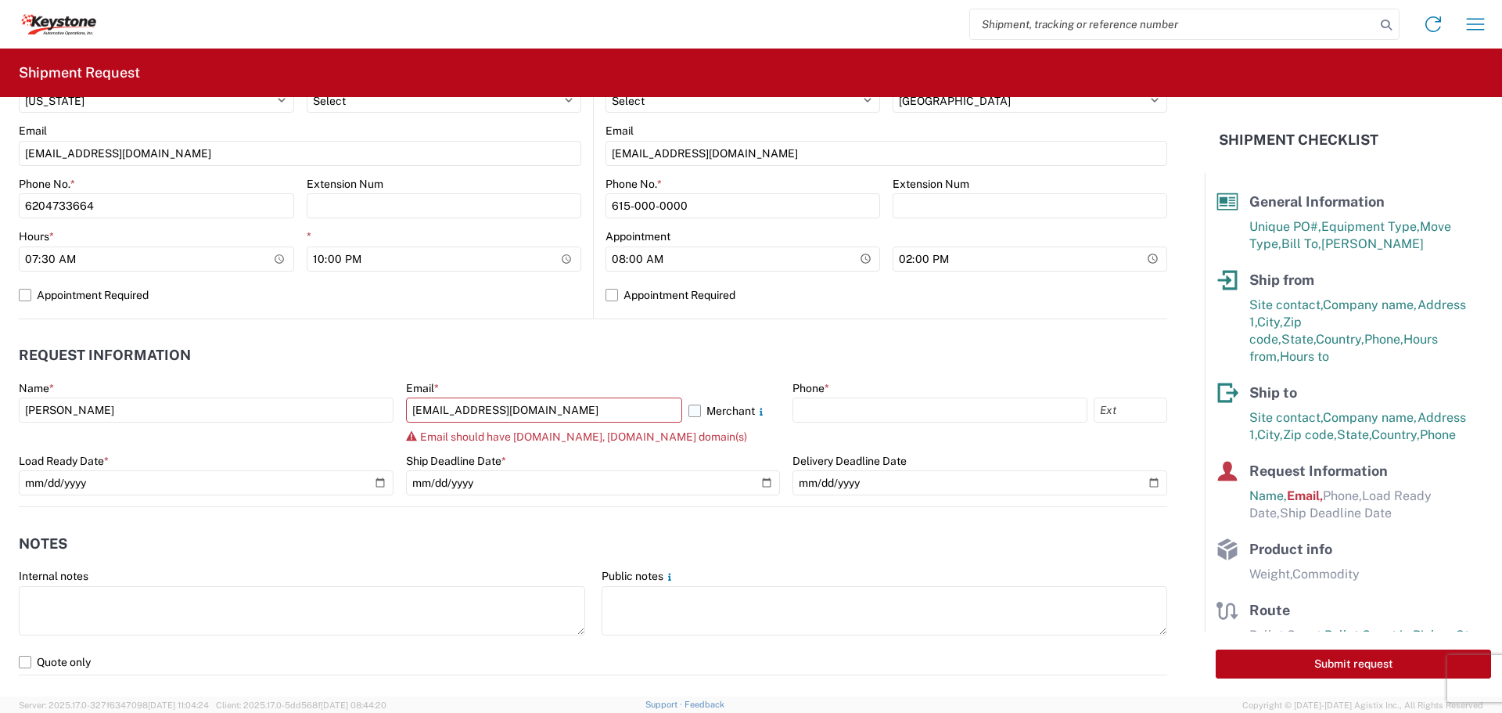
click at [689, 406] on label "Merchant" at bounding box center [735, 409] width 92 height 25
click at [0, 0] on input "Merchant" at bounding box center [0, 0] width 0 height 0
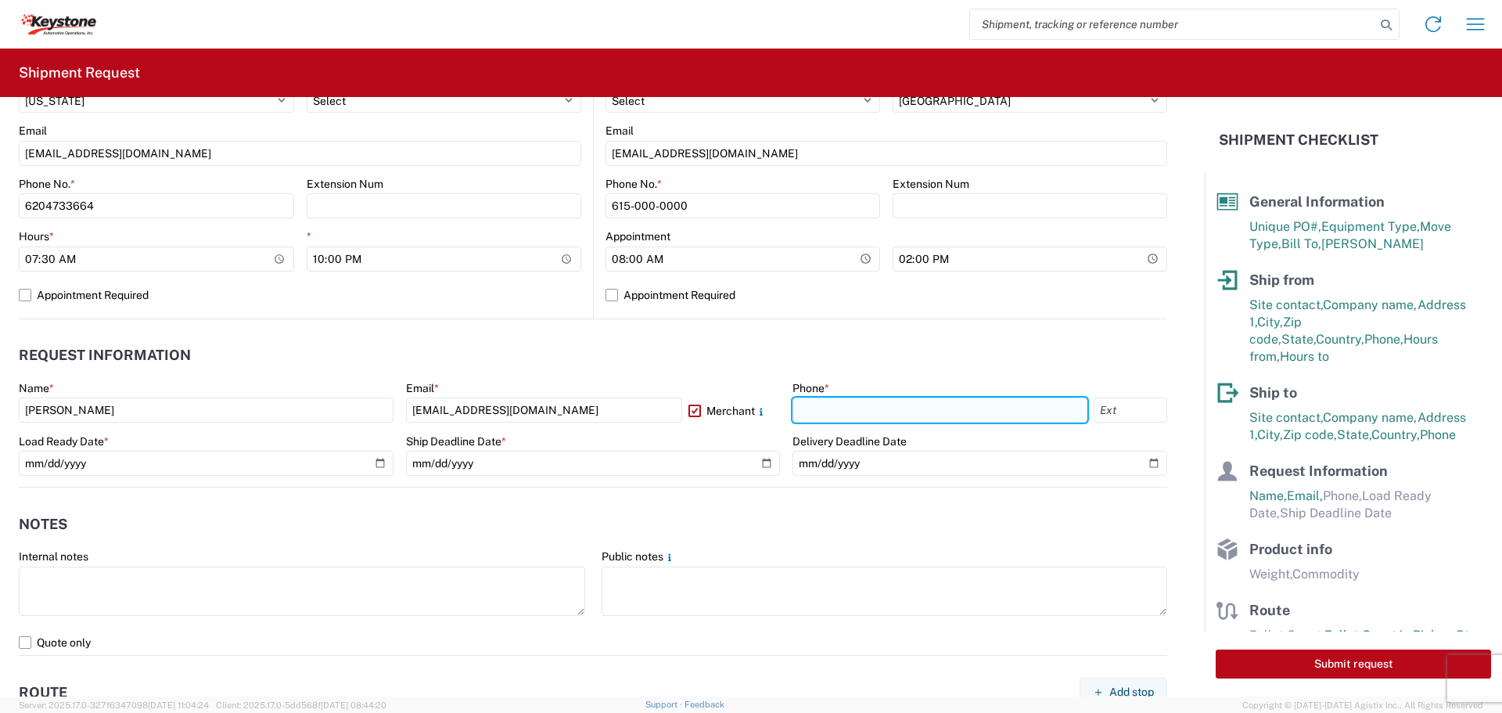
click at [835, 410] on input "text" at bounding box center [940, 409] width 295 height 25
type input "[PHONE_NUMBER]"
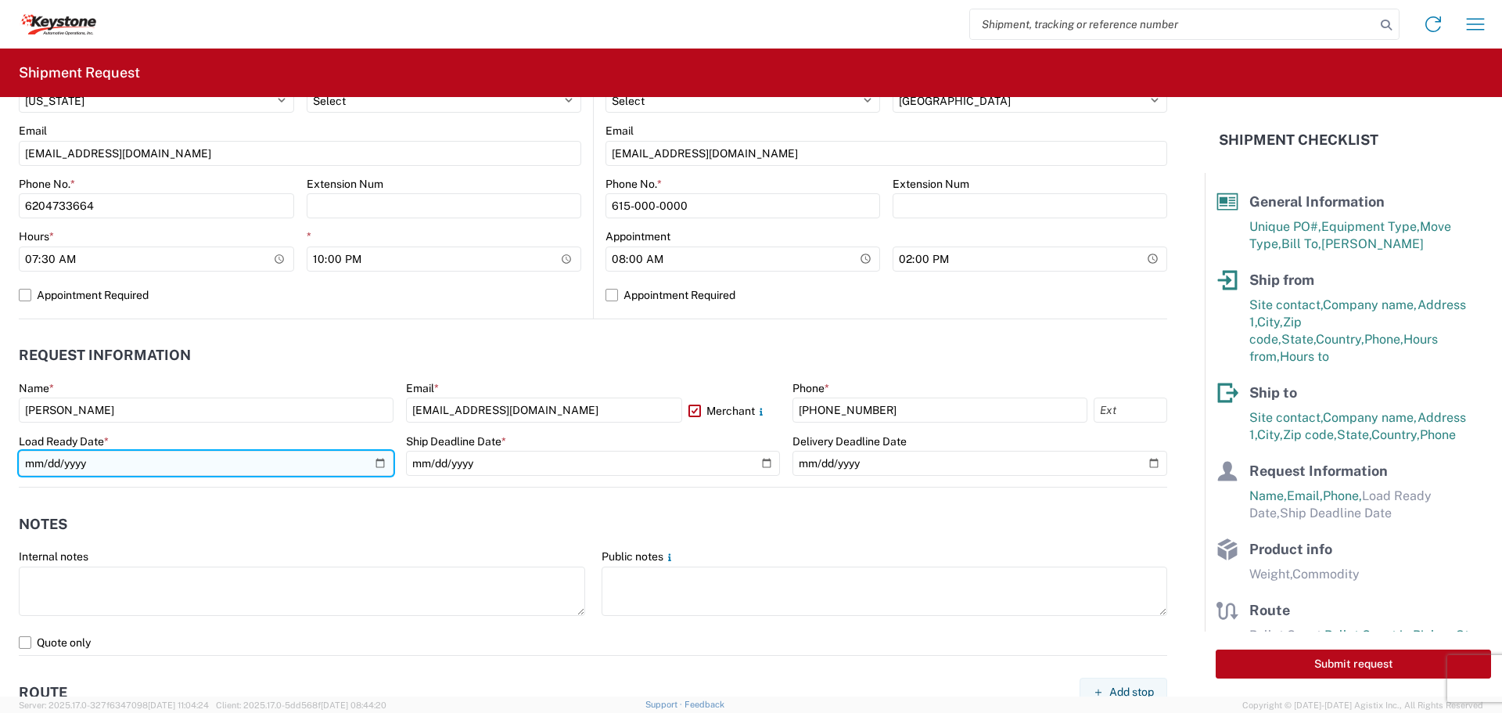
click at [373, 464] on input "date" at bounding box center [206, 463] width 375 height 25
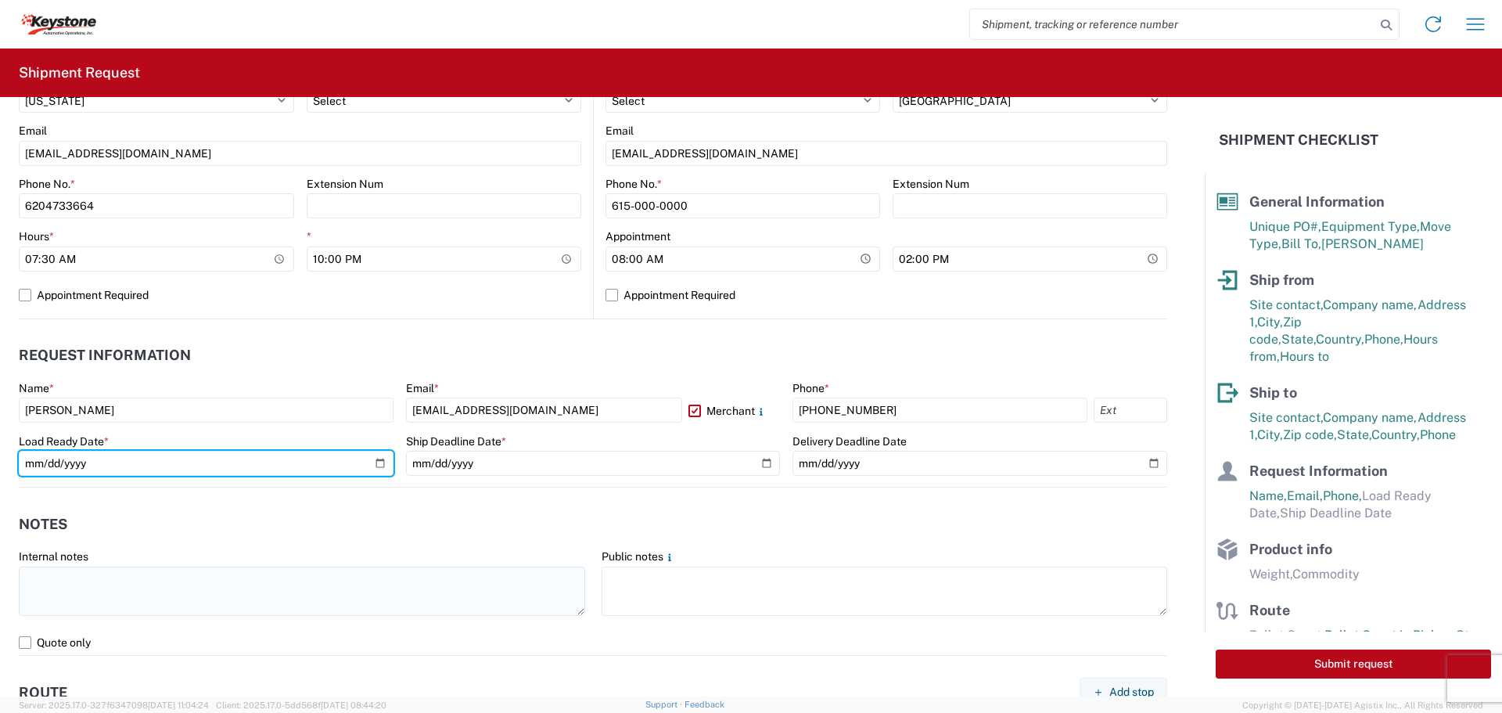
type input "[DATE]"
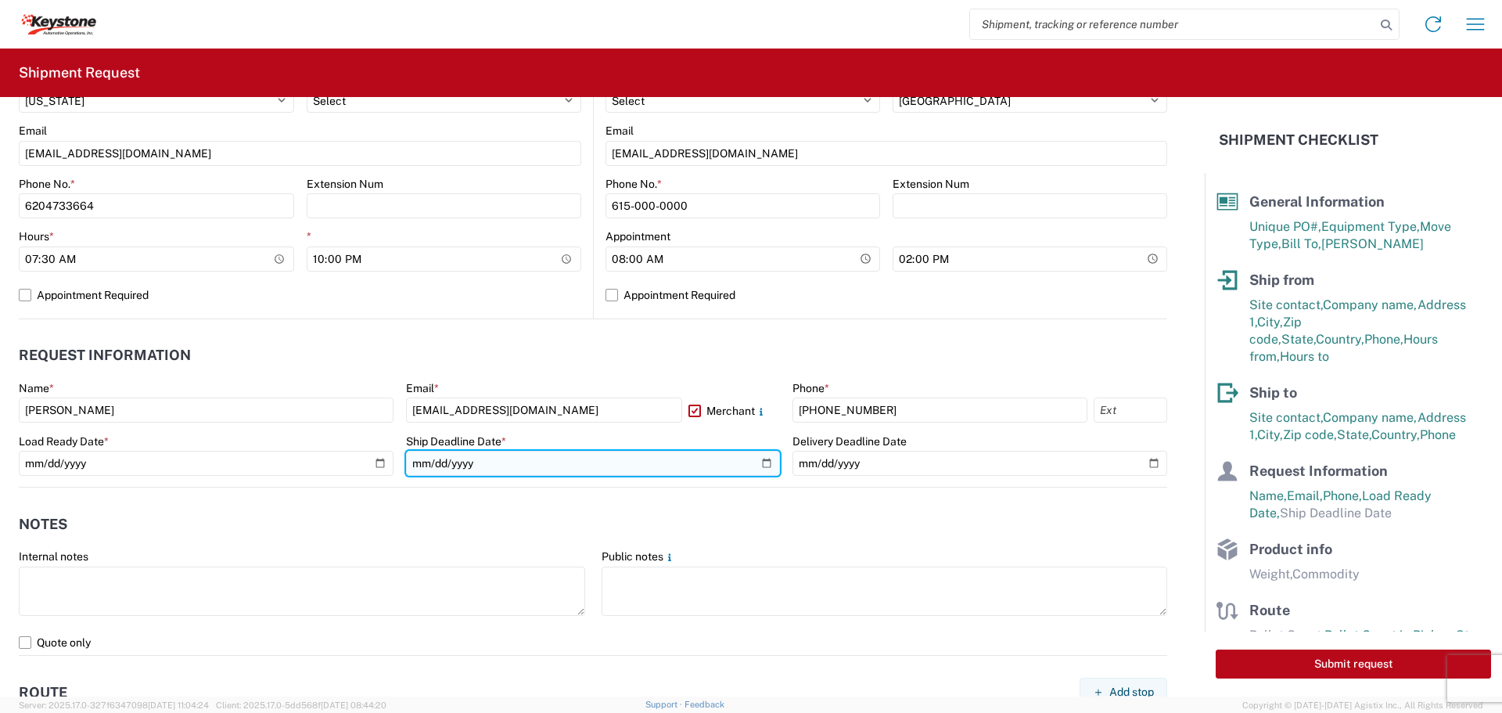
click at [761, 457] on input "date" at bounding box center [593, 463] width 375 height 25
type input "[DATE]"
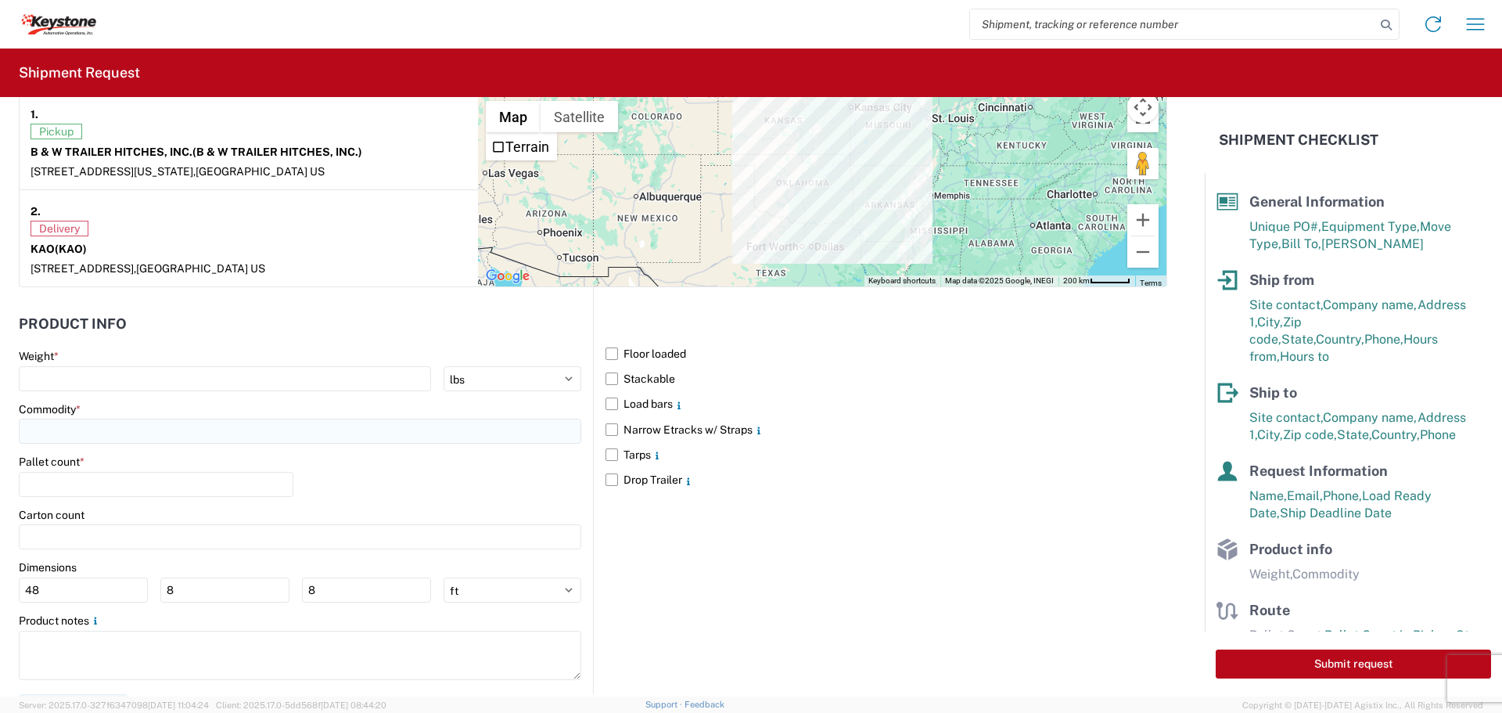
scroll to position [1252, 0]
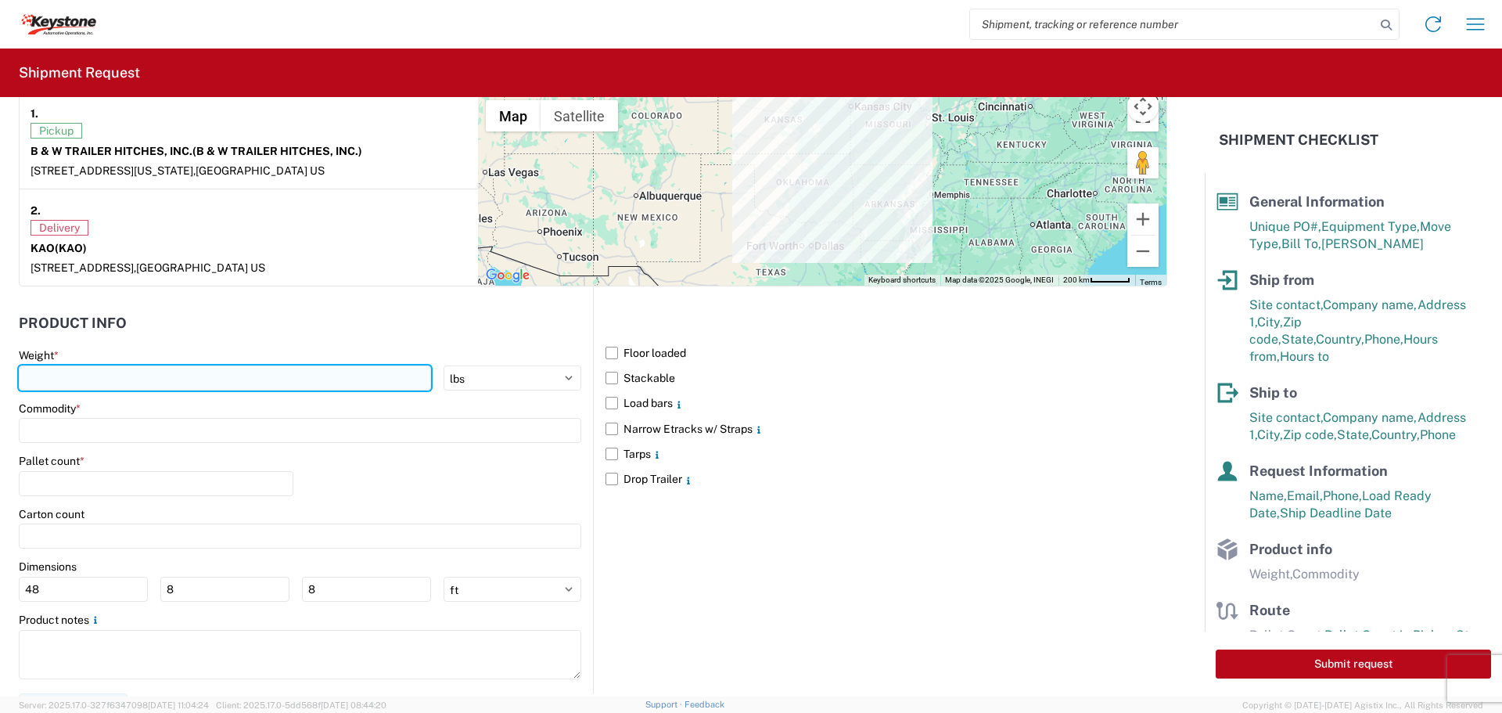
click at [143, 369] on input "number" at bounding box center [225, 377] width 412 height 25
type input "30285"
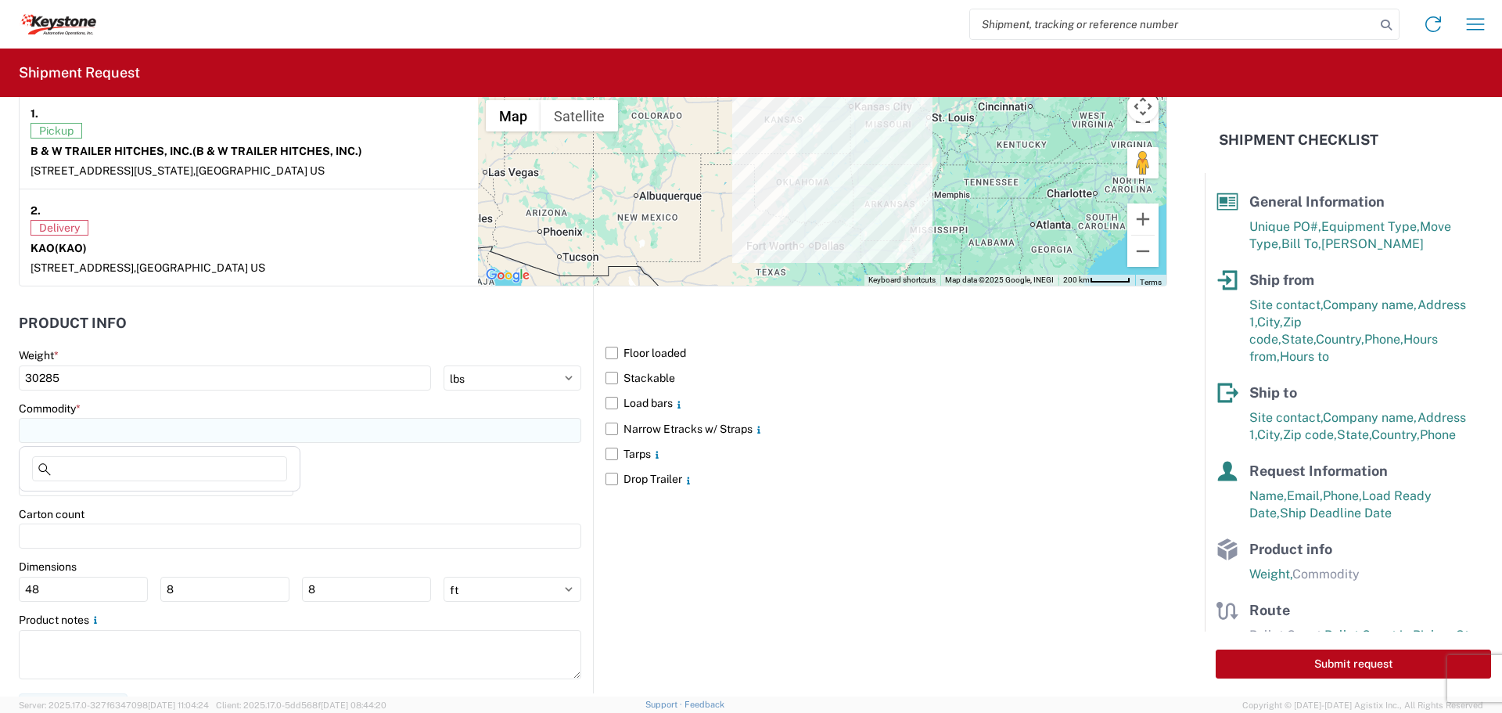
click at [121, 429] on input at bounding box center [300, 430] width 563 height 25
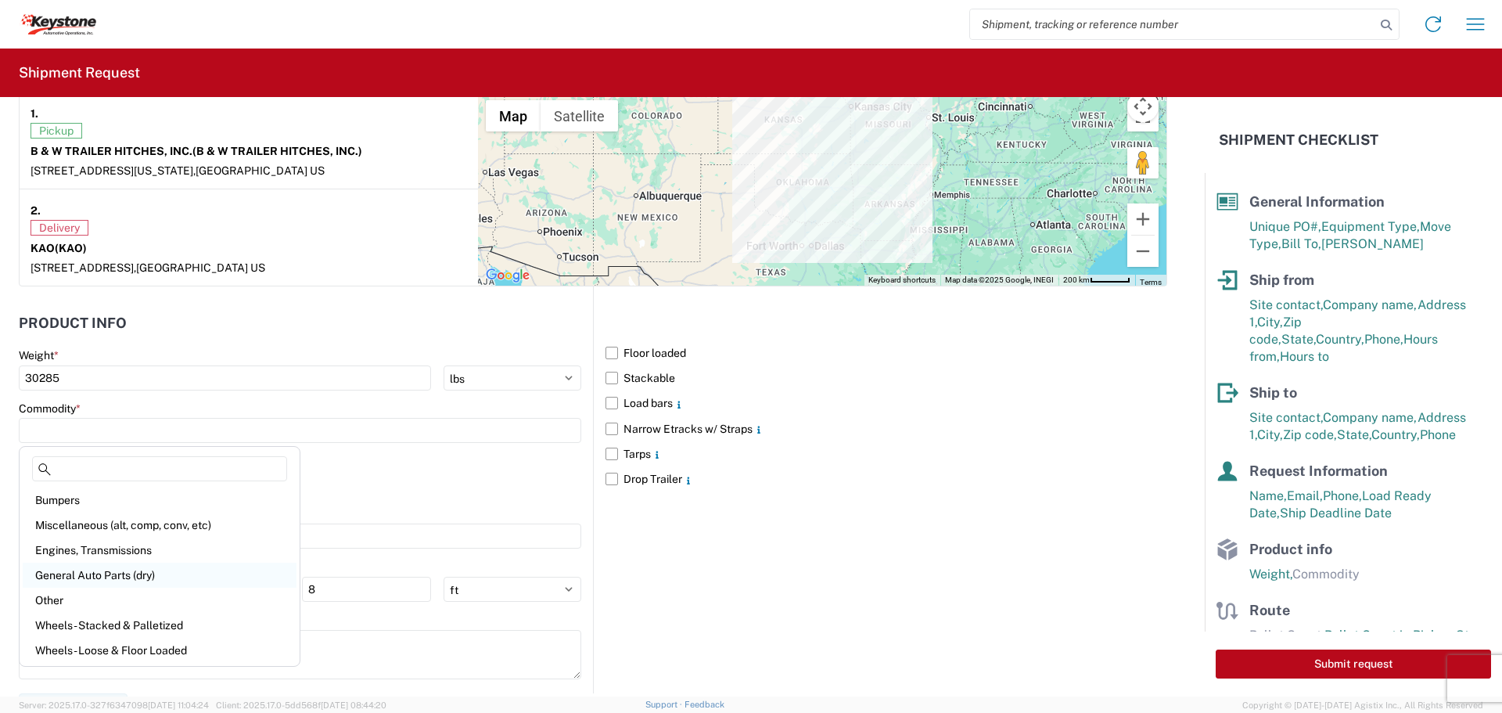
click at [99, 576] on div "General Auto Parts (dry)" at bounding box center [160, 575] width 274 height 25
type input "General Auto Parts (dry)"
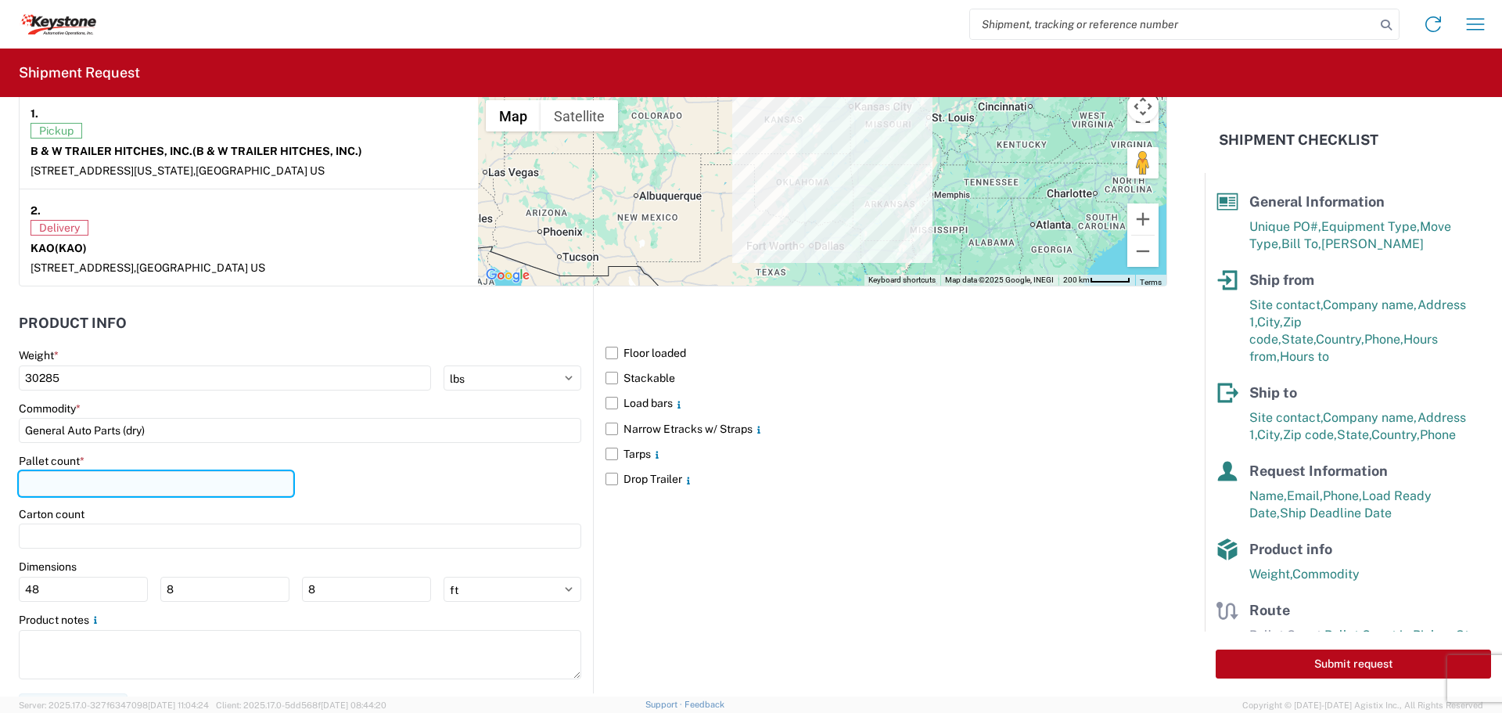
click at [109, 475] on input "number" at bounding box center [156, 483] width 275 height 25
type input "26"
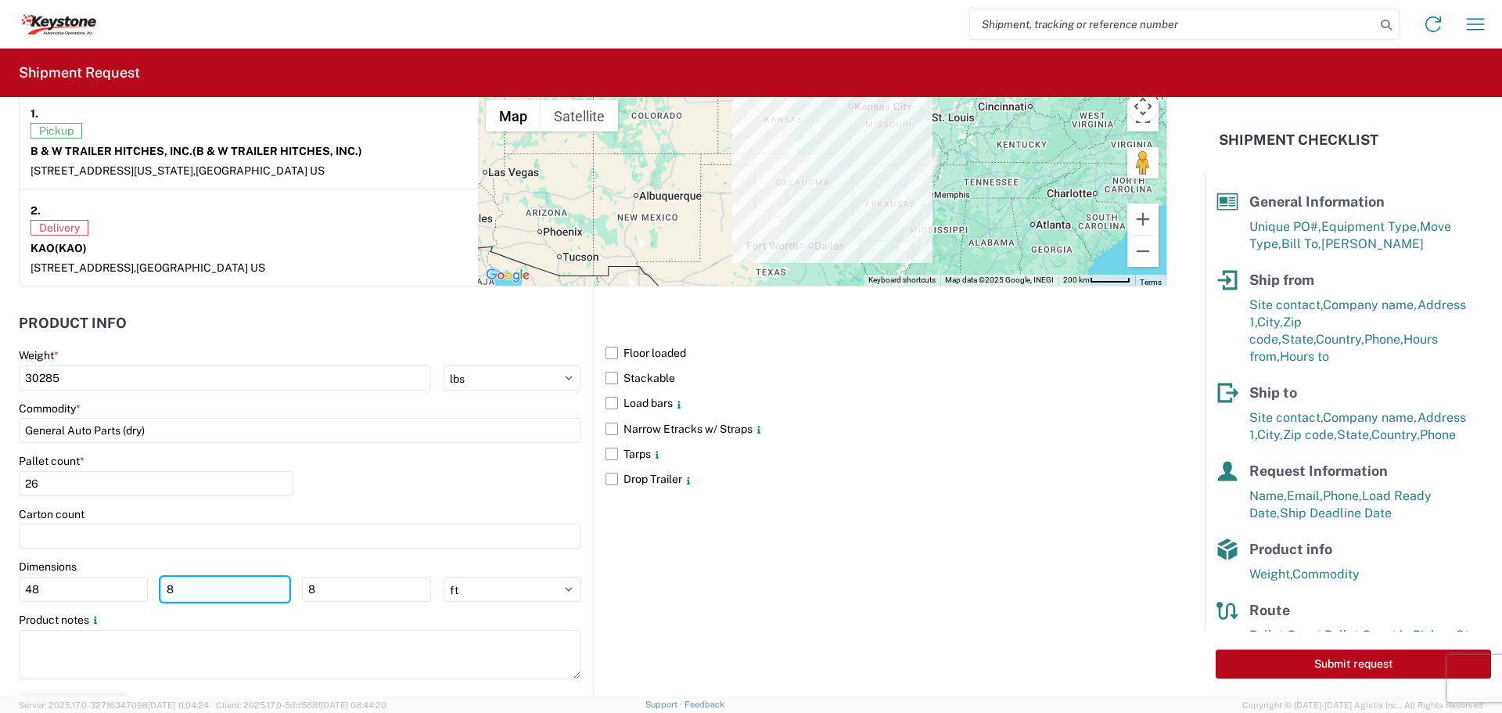
click at [182, 588] on input "8" at bounding box center [224, 589] width 129 height 25
type input "40"
click at [341, 590] on input "8" at bounding box center [366, 589] width 129 height 25
type input "48"
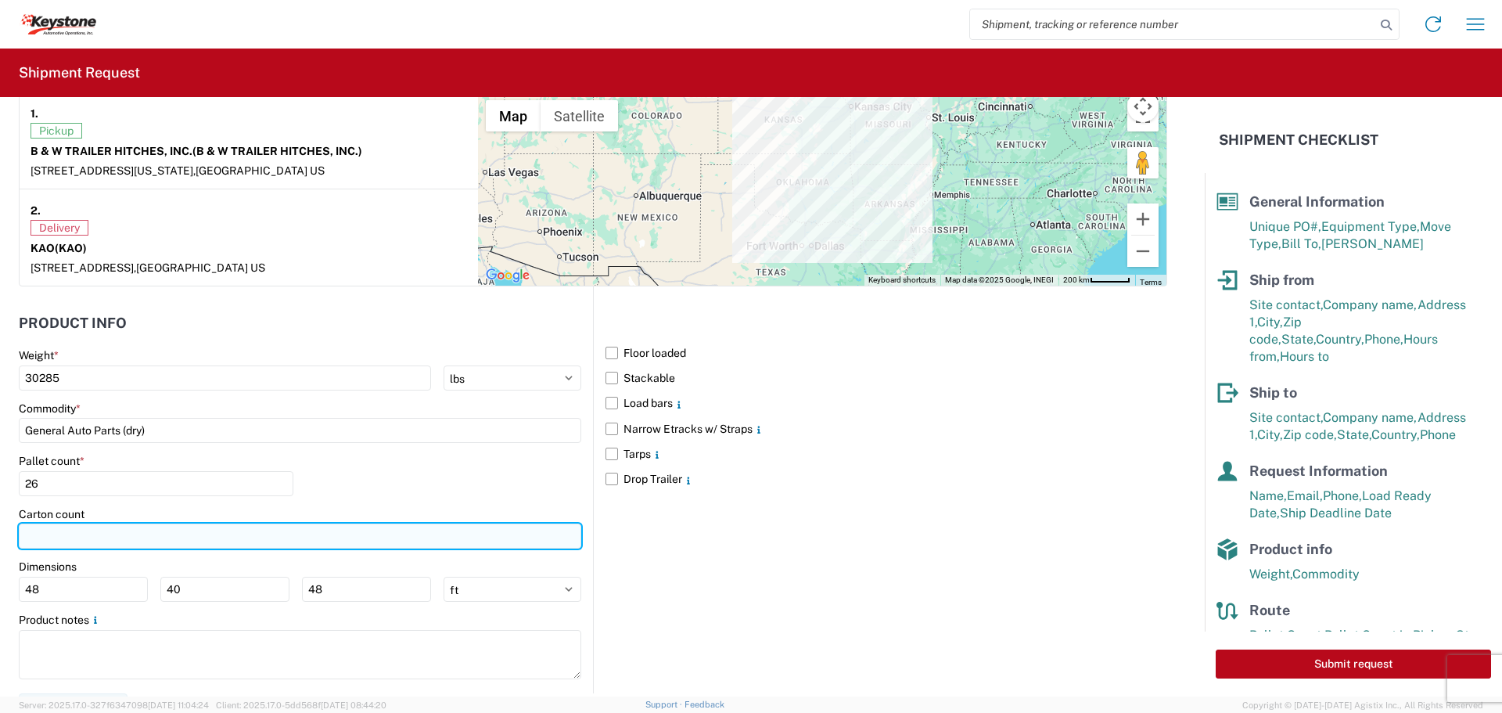
click at [160, 538] on input "number" at bounding box center [300, 535] width 563 height 25
type input "480"
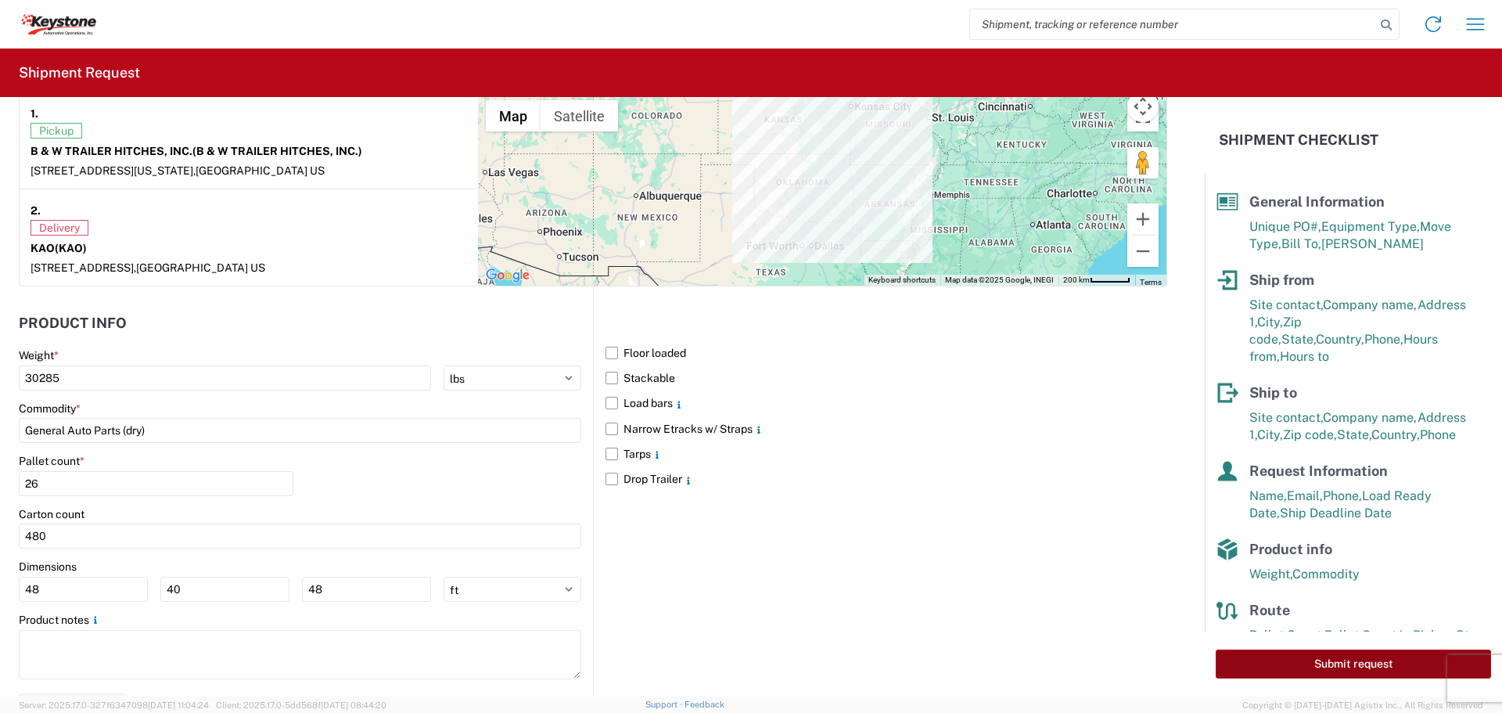
click at [1314, 661] on button "Submit request" at bounding box center [1353, 663] width 275 height 29
select select "KS"
select select "US"
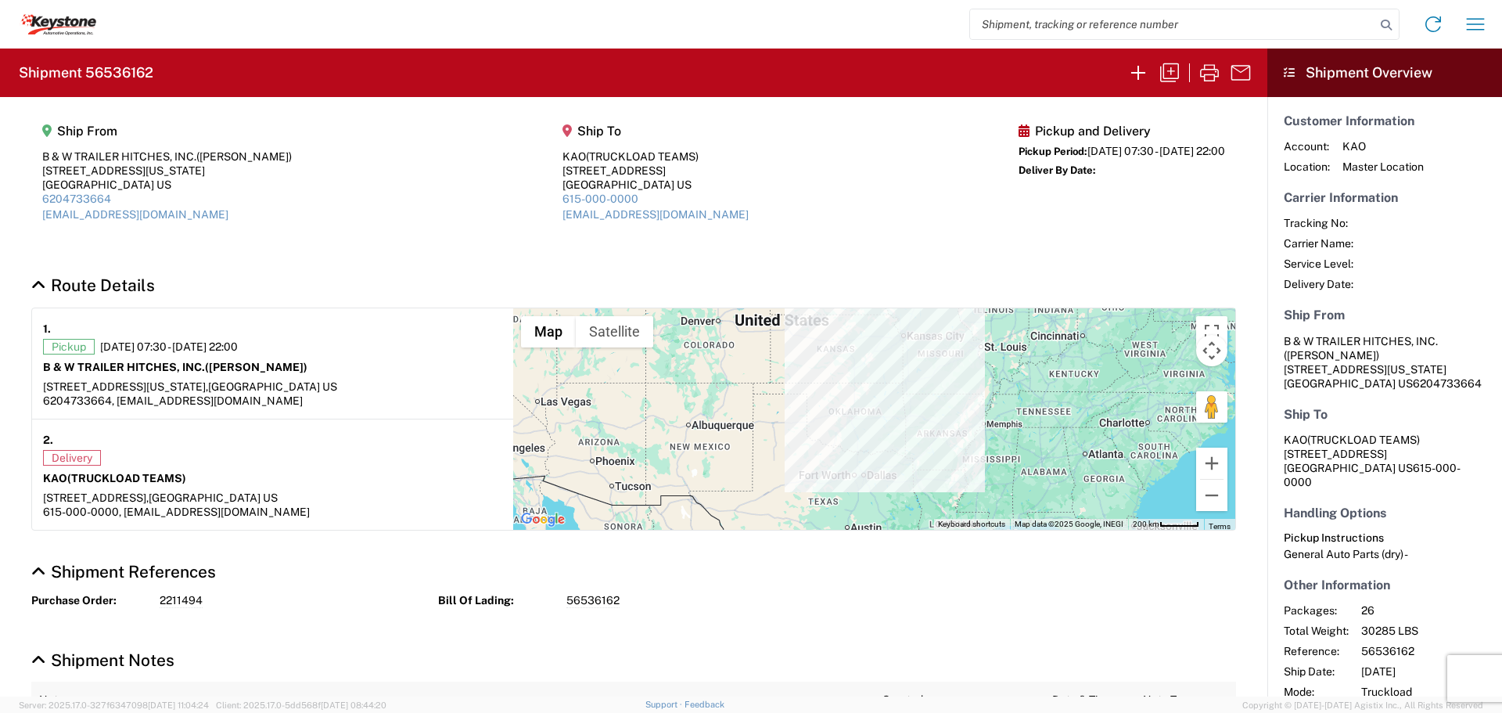
click at [1088, 22] on input "search" at bounding box center [1172, 24] width 405 height 30
type input "4"
type input "56455687"
click at [1386, 19] on icon at bounding box center [1387, 25] width 22 height 22
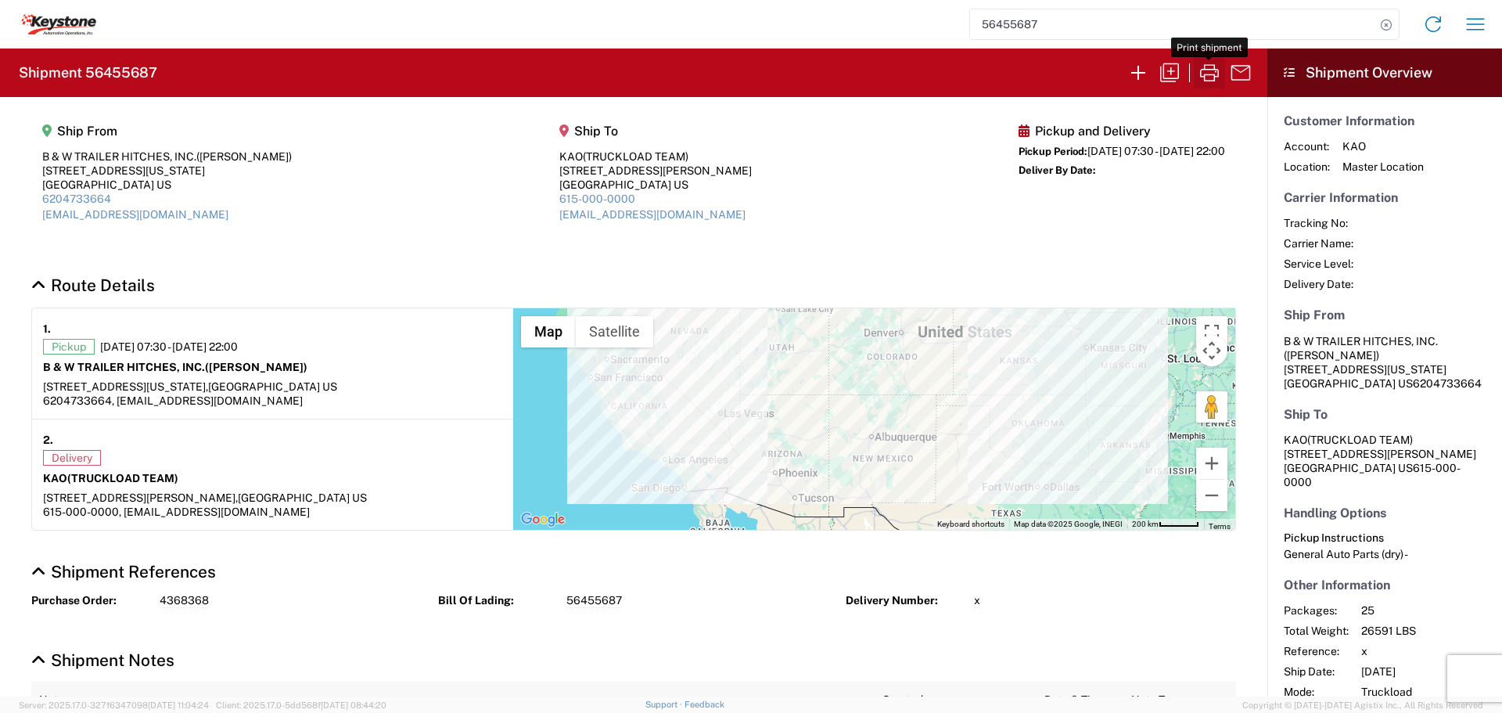
click at [1203, 71] on icon "button" at bounding box center [1209, 72] width 25 height 25
